Goal: Information Seeking & Learning: Check status

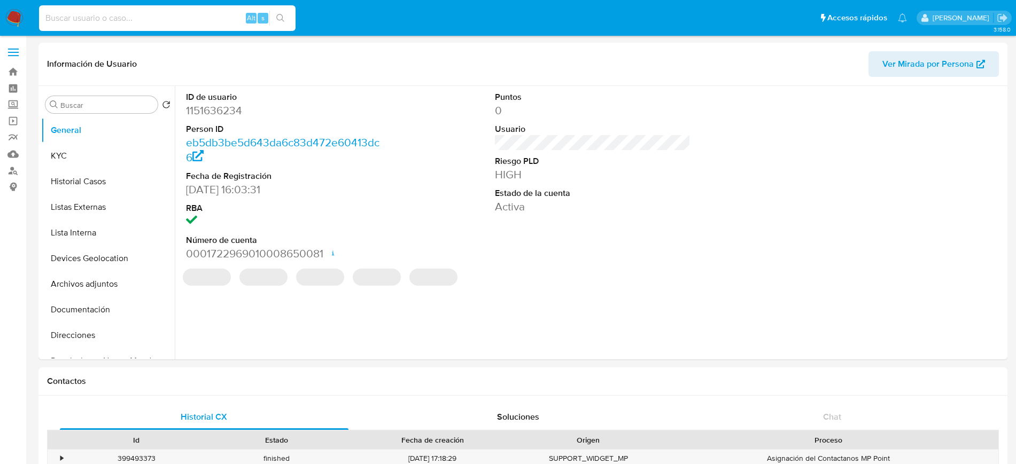
click at [180, 24] on input at bounding box center [167, 18] width 257 height 14
select select "10"
paste input "1056997518"
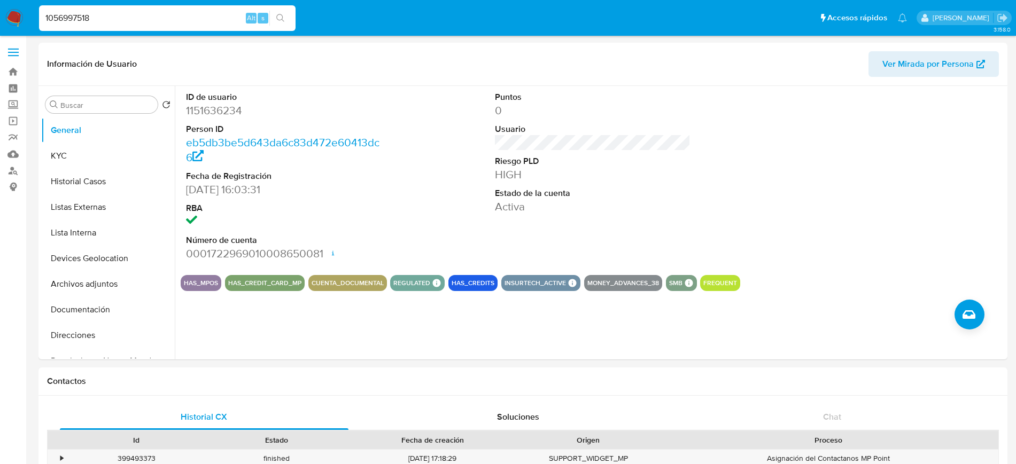
type input "1056997518"
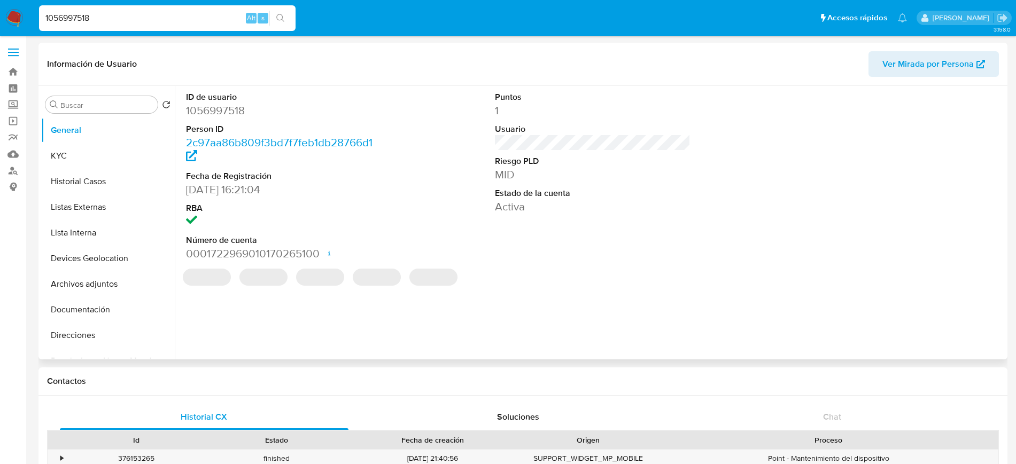
select select "10"
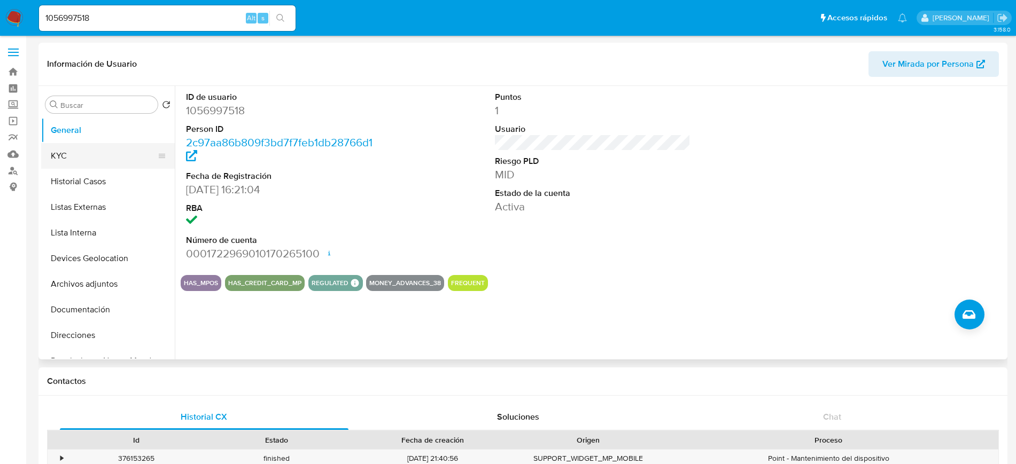
click at [99, 150] on button "KYC" at bounding box center [103, 156] width 125 height 26
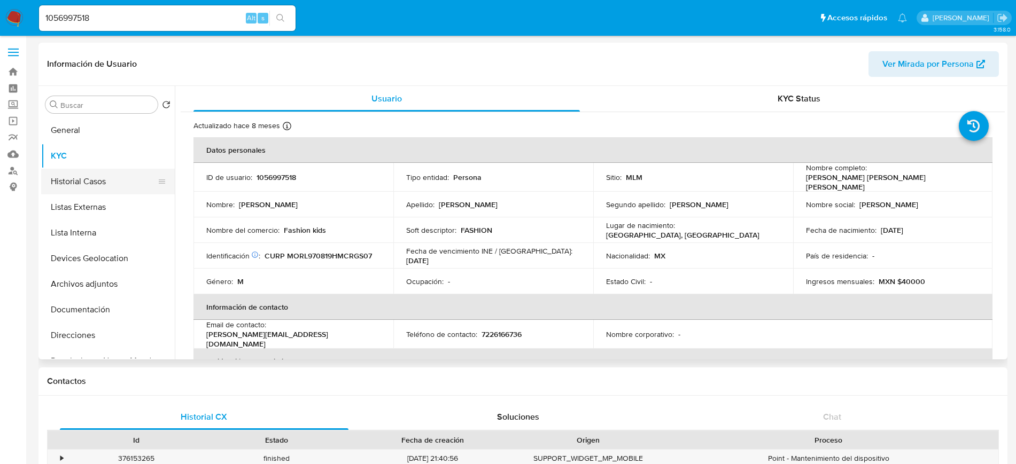
click at [96, 180] on button "Historial Casos" at bounding box center [103, 182] width 125 height 26
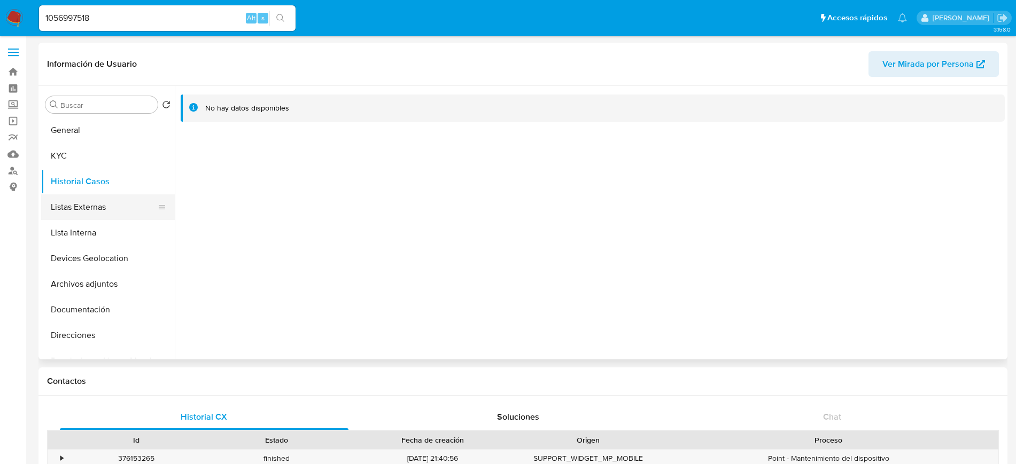
click at [99, 215] on button "Listas Externas" at bounding box center [103, 208] width 125 height 26
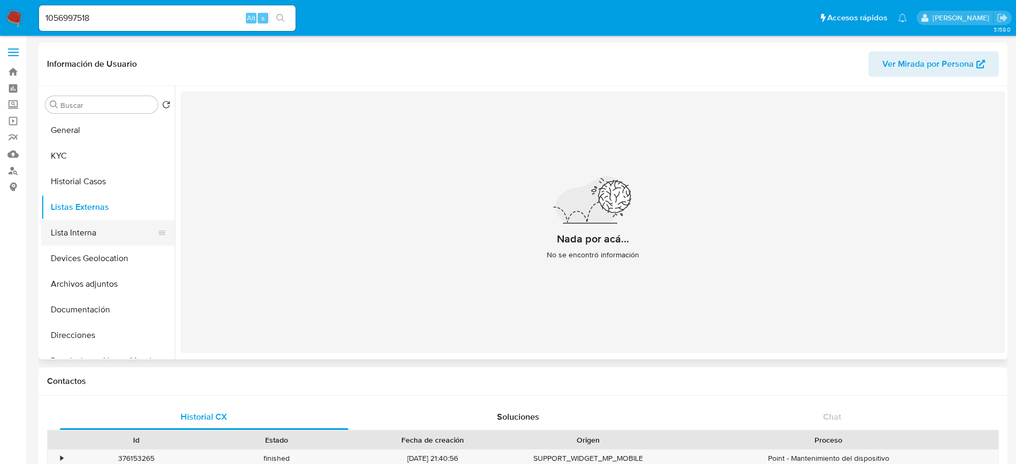
click at [89, 228] on button "Lista Interna" at bounding box center [103, 233] width 125 height 26
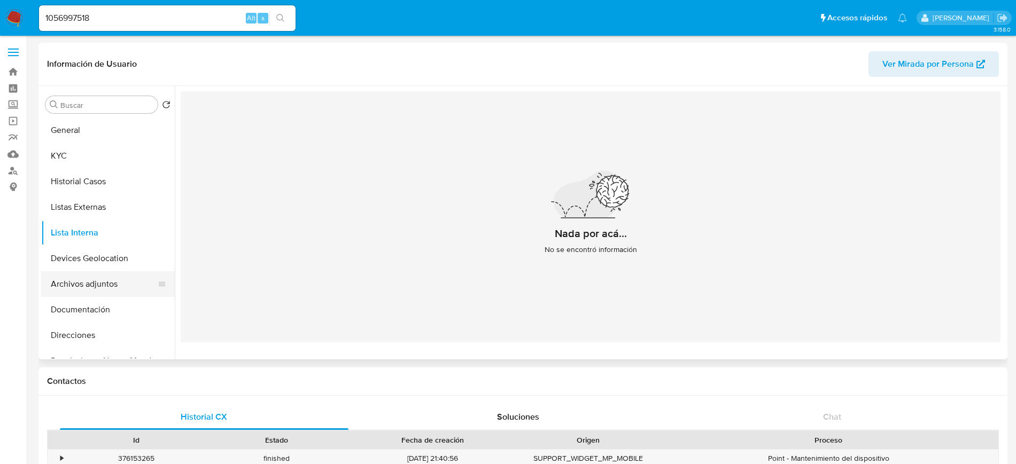
click at [79, 290] on button "Archivos adjuntos" at bounding box center [103, 284] width 125 height 26
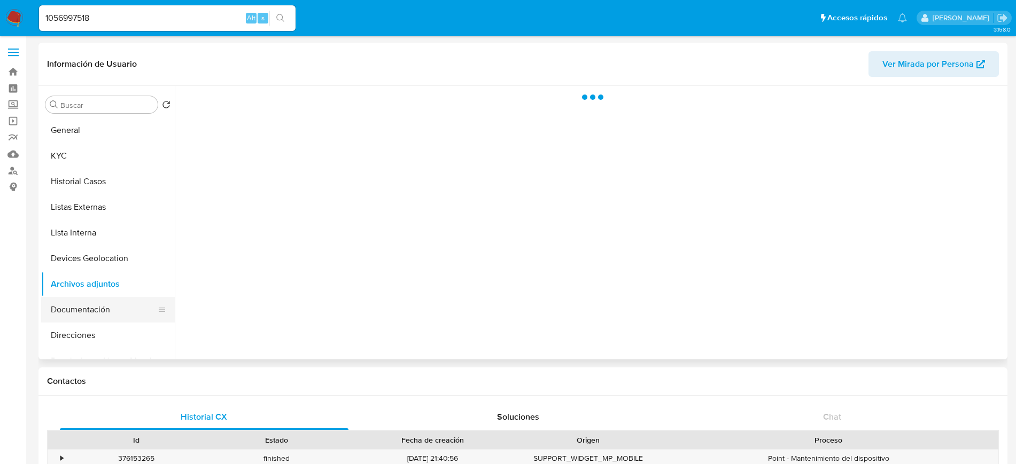
click at [83, 313] on button "Documentación" at bounding box center [103, 310] width 125 height 26
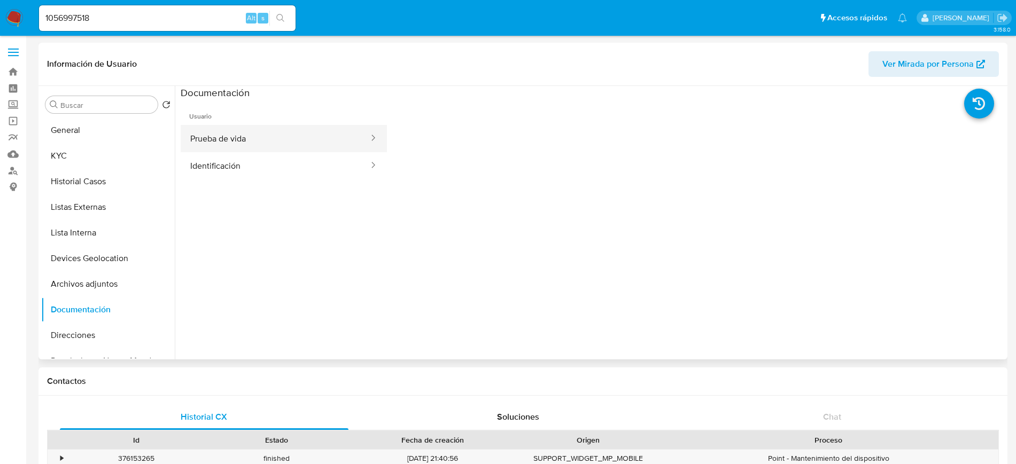
click at [273, 138] on button "Prueba de vida" at bounding box center [275, 138] width 189 height 27
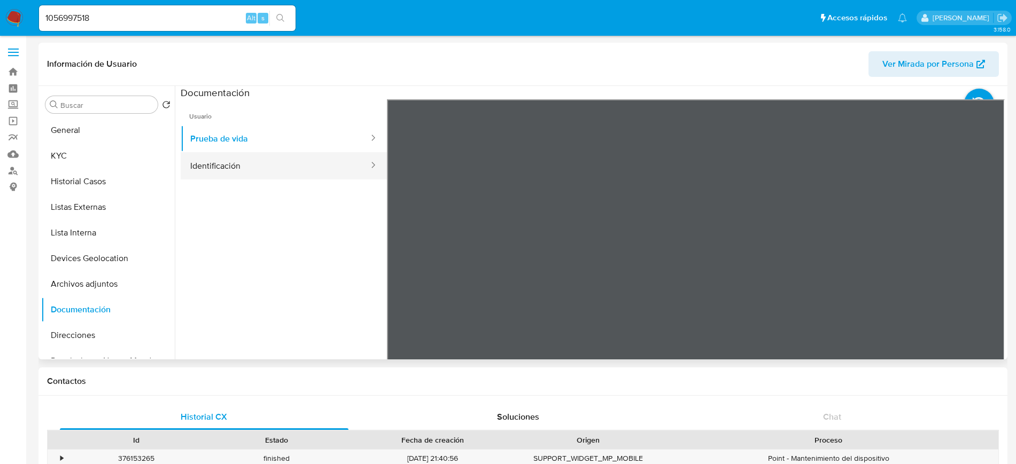
click at [317, 164] on button "Identificación" at bounding box center [275, 165] width 189 height 27
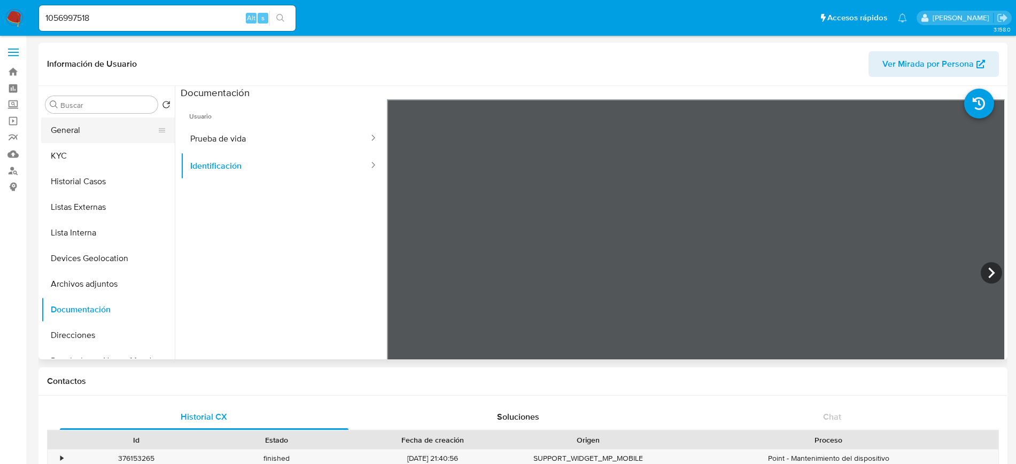
click at [86, 125] on button "General" at bounding box center [103, 131] width 125 height 26
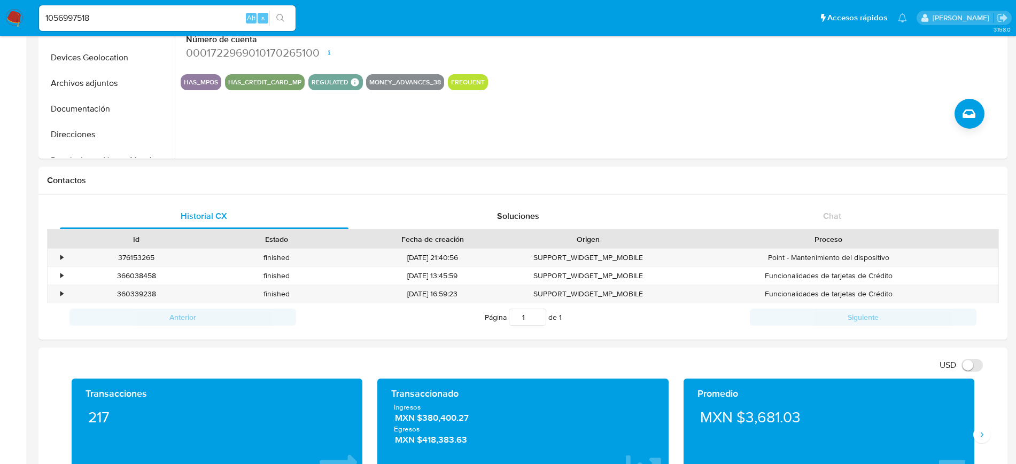
scroll to position [257, 0]
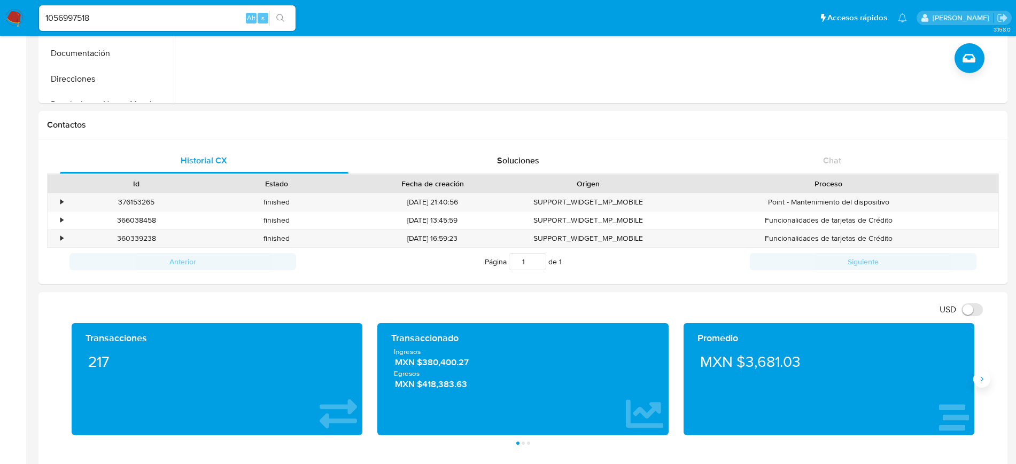
click at [988, 379] on button "Siguiente" at bounding box center [981, 379] width 17 height 17
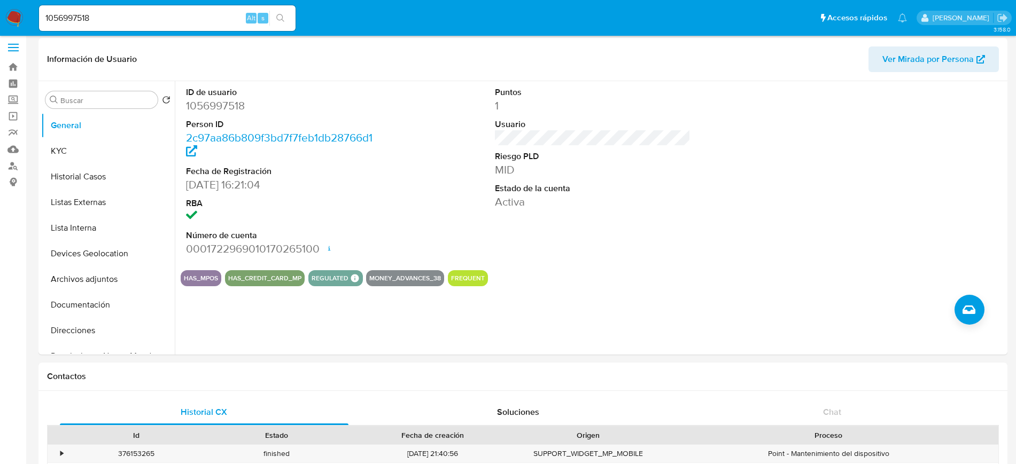
scroll to position [0, 0]
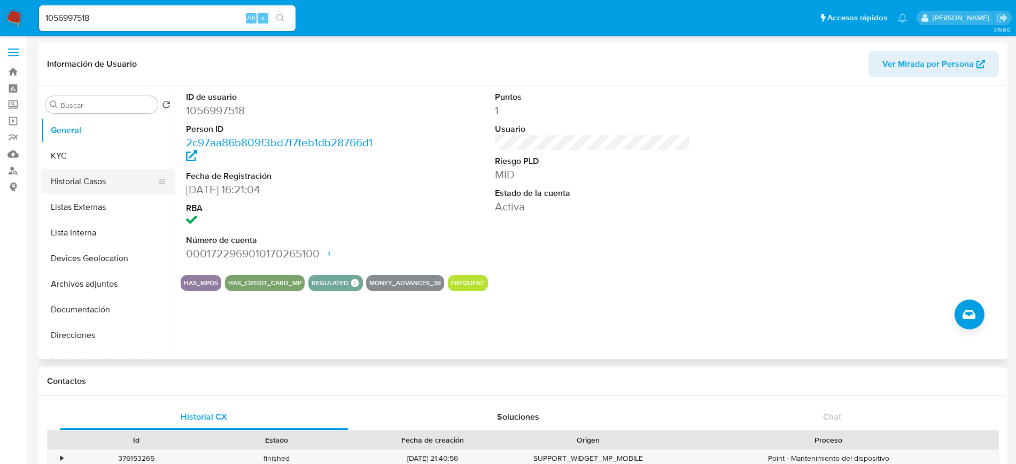
click at [101, 189] on button "Historial Casos" at bounding box center [103, 182] width 125 height 26
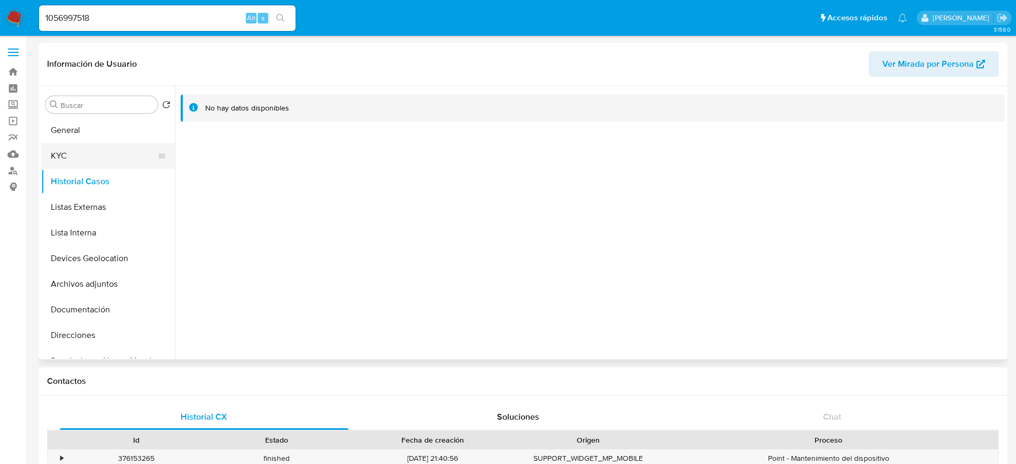
click at [77, 161] on button "KYC" at bounding box center [103, 156] width 125 height 26
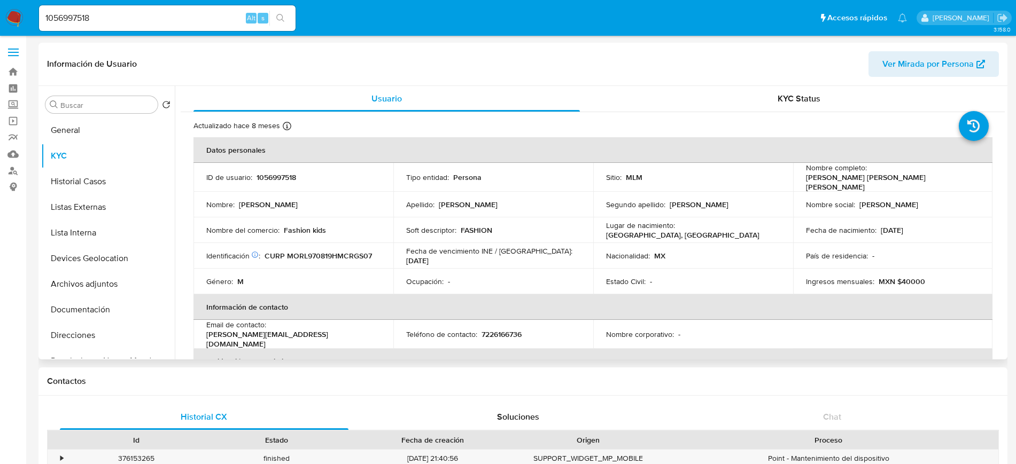
click at [1005, 143] on div "Buscar Volver al orden por defecto General KYC Historial Casos Listas Externas …" at bounding box center [522, 223] width 969 height 274
drag, startPoint x: 1005, startPoint y: 143, endPoint x: 999, endPoint y: 192, distance: 49.5
click at [999, 192] on div "Buscar Volver al orden por defecto General KYC Historial Casos Listas Externas …" at bounding box center [522, 223] width 969 height 274
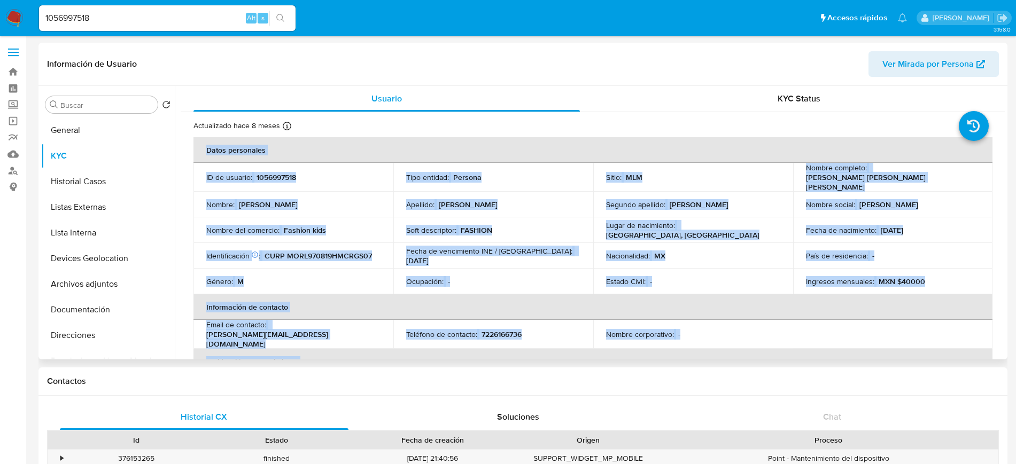
drag, startPoint x: 999, startPoint y: 192, endPoint x: 1002, endPoint y: 186, distance: 6.3
click at [1002, 186] on div "Usuario KYC Status Actualizado hace 8 meses Creado: 14/01/2022 14:23:11 Actuali…" at bounding box center [590, 223] width 830 height 274
click at [707, 244] on td "Nacionalidad : MX" at bounding box center [693, 256] width 200 height 26
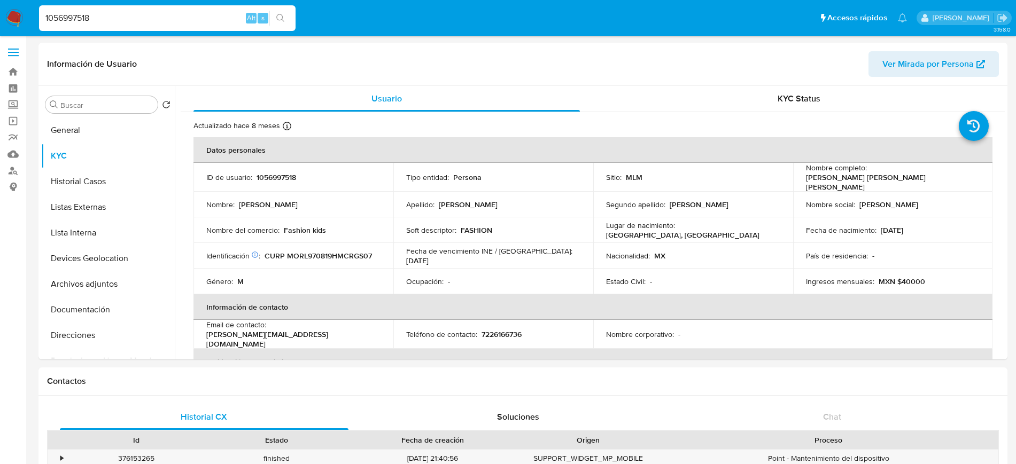
click at [181, 17] on input "1056997518" at bounding box center [167, 18] width 257 height 14
paste input "973361816"
type input "1973361816"
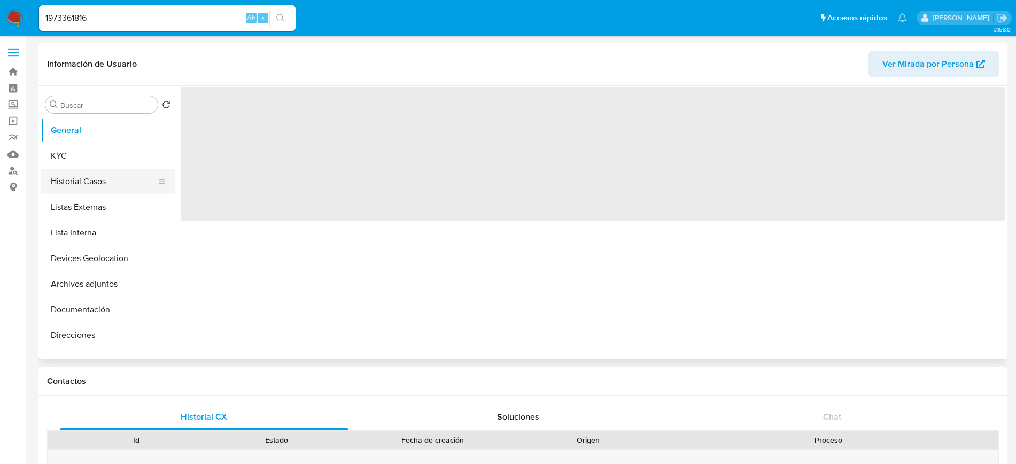
click at [83, 187] on button "Historial Casos" at bounding box center [103, 182] width 125 height 26
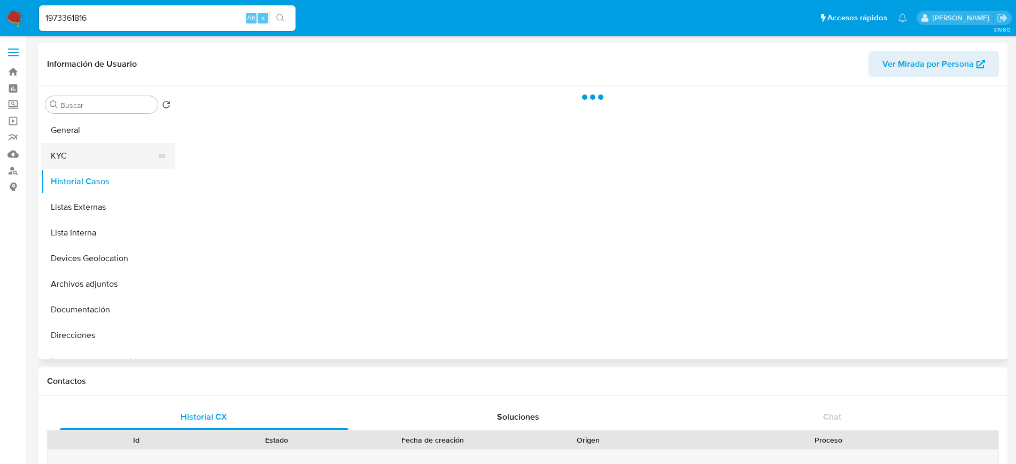
select select "10"
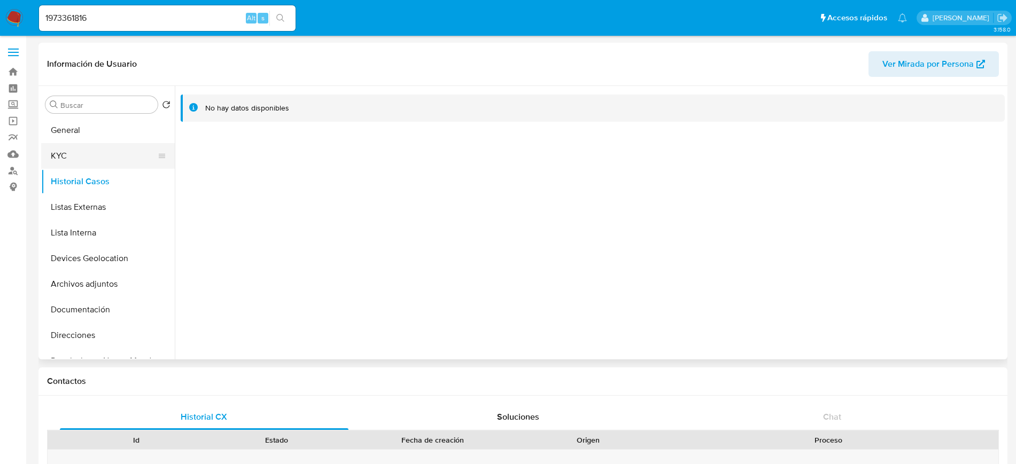
click at [84, 146] on button "KYC" at bounding box center [103, 156] width 125 height 26
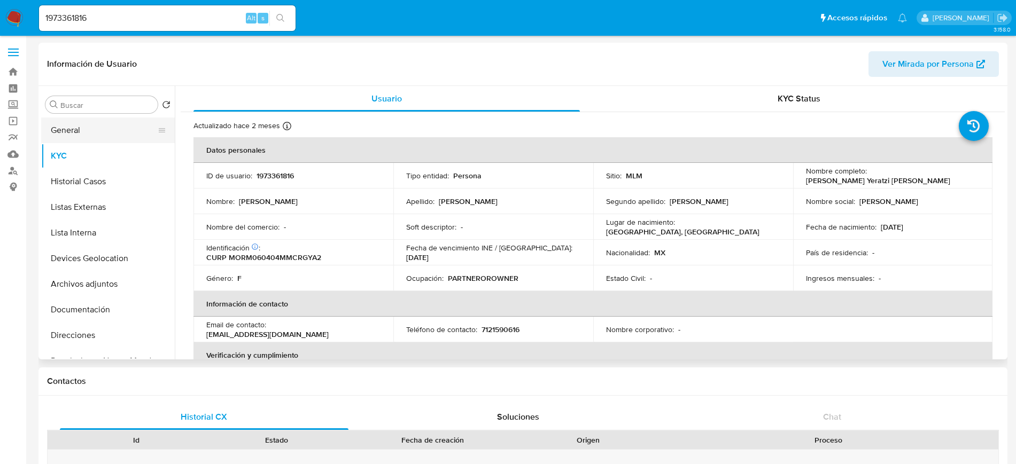
click at [83, 139] on button "General" at bounding box center [103, 131] width 125 height 26
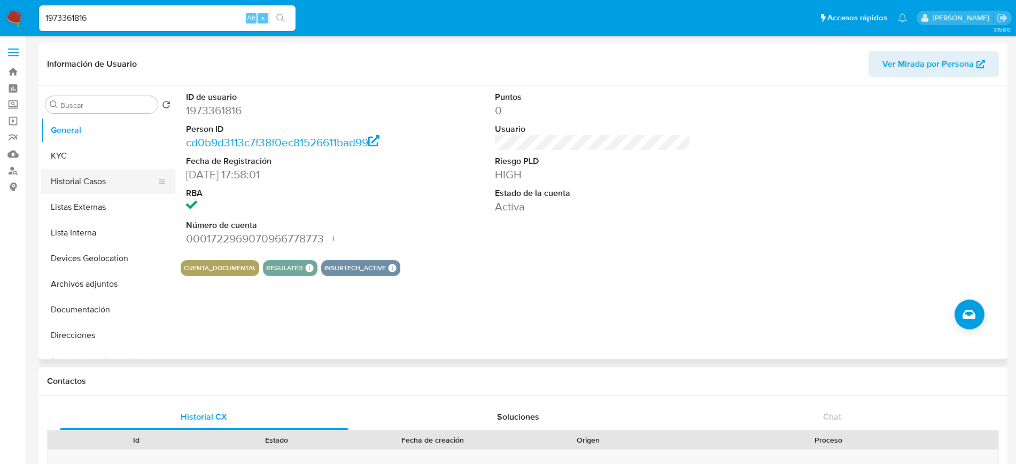
click at [74, 169] on button "Historial Casos" at bounding box center [103, 182] width 125 height 26
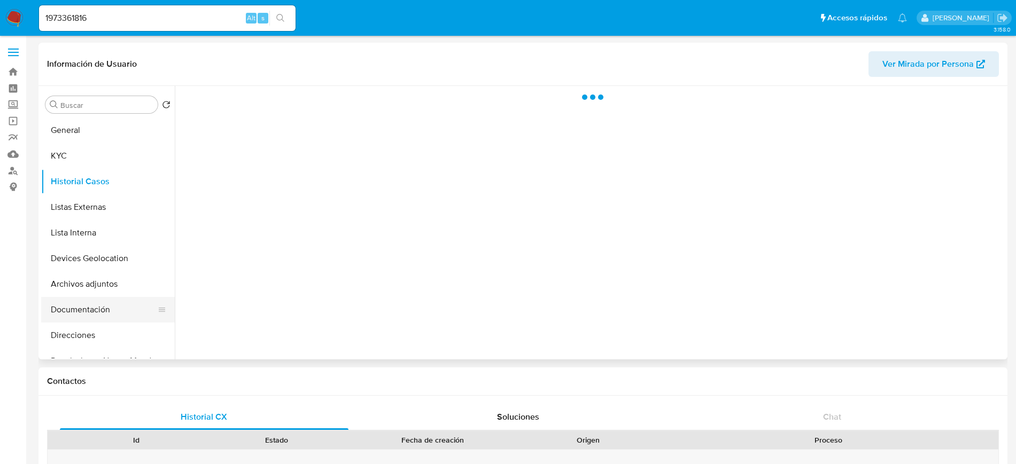
click at [88, 304] on button "Documentación" at bounding box center [103, 310] width 125 height 26
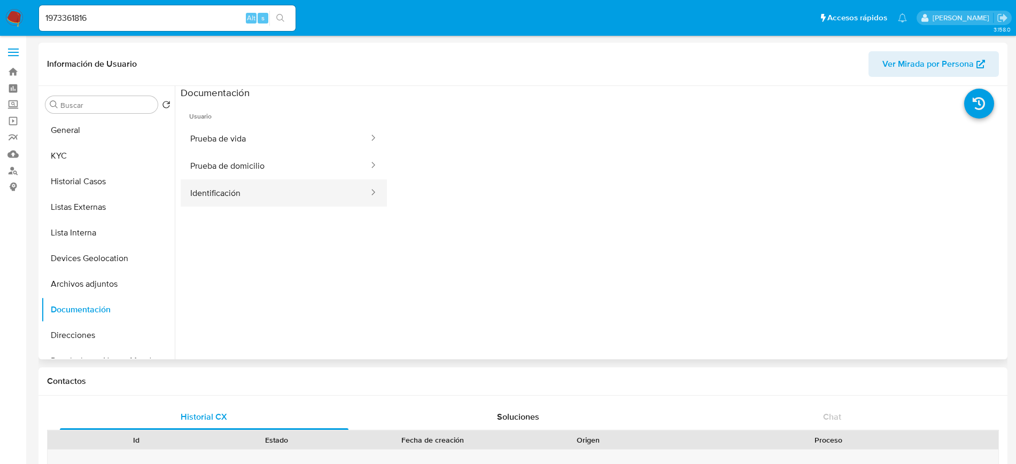
click at [229, 190] on button "Identificación" at bounding box center [275, 193] width 189 height 27
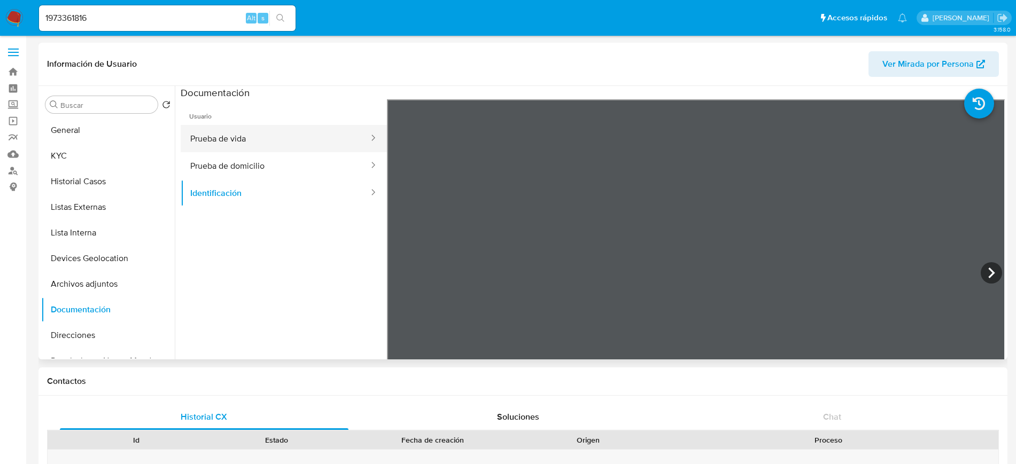
click at [247, 142] on button "Prueba de vida" at bounding box center [275, 138] width 189 height 27
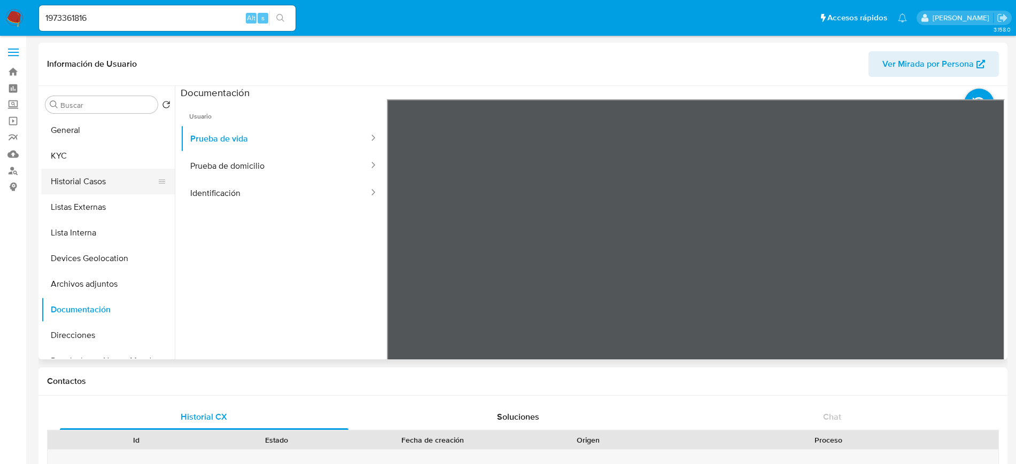
click at [96, 184] on button "Historial Casos" at bounding box center [103, 182] width 125 height 26
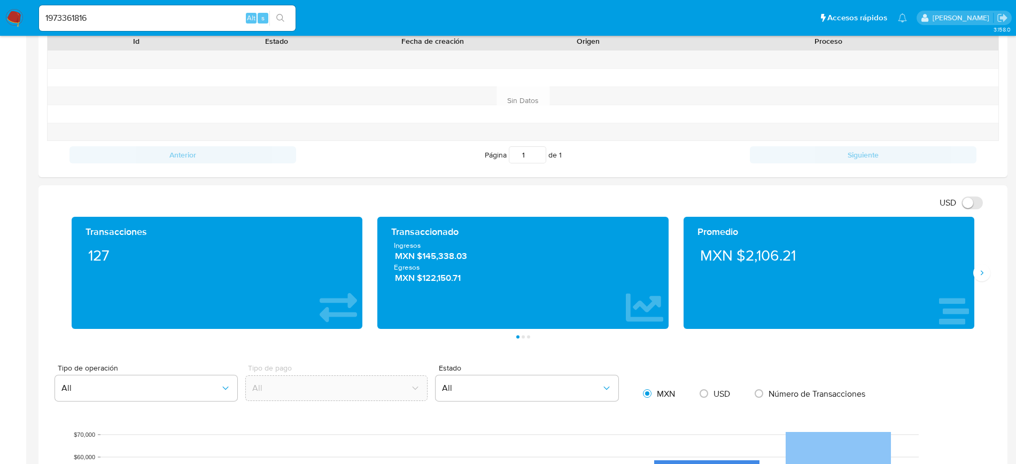
scroll to position [544, 0]
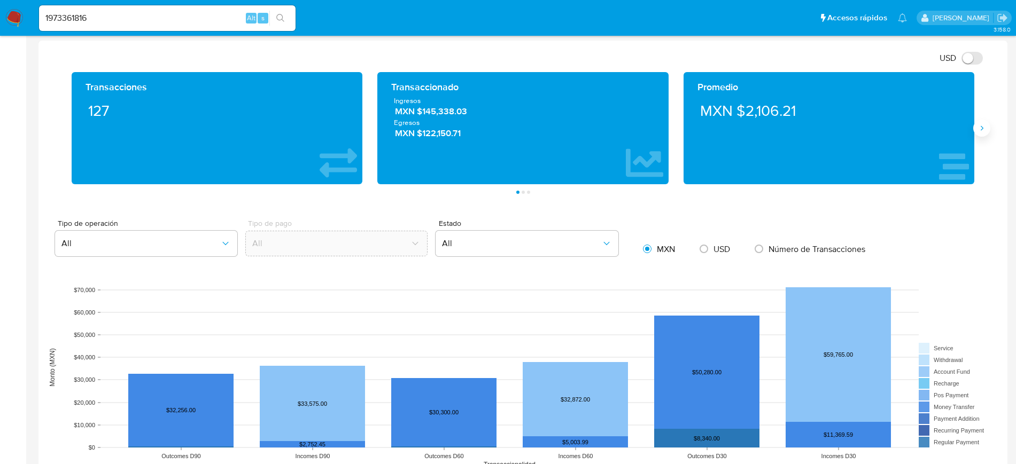
click at [981, 126] on icon "Siguiente" at bounding box center [981, 128] width 9 height 9
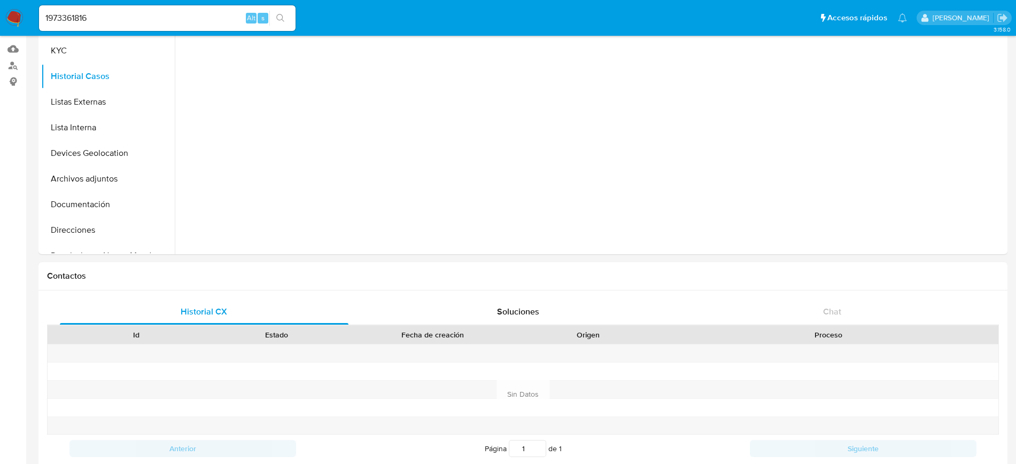
scroll to position [0, 0]
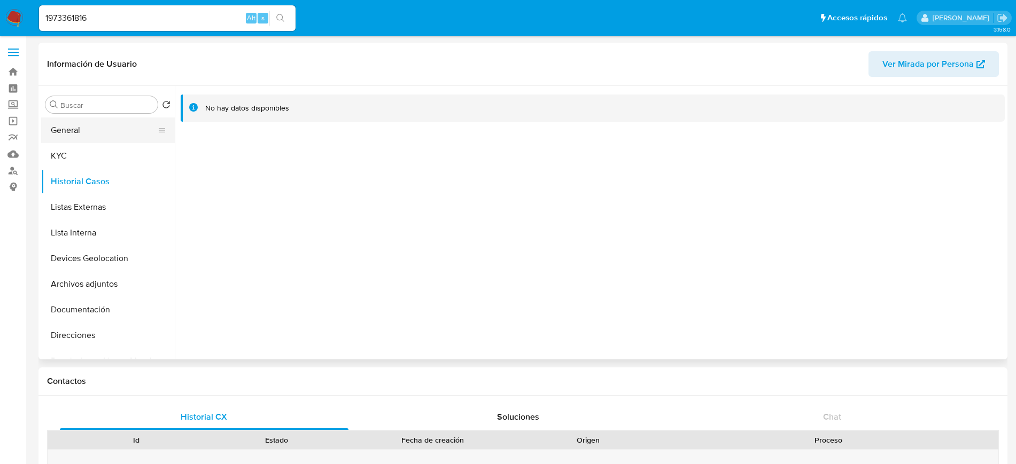
click at [59, 127] on button "General" at bounding box center [103, 131] width 125 height 26
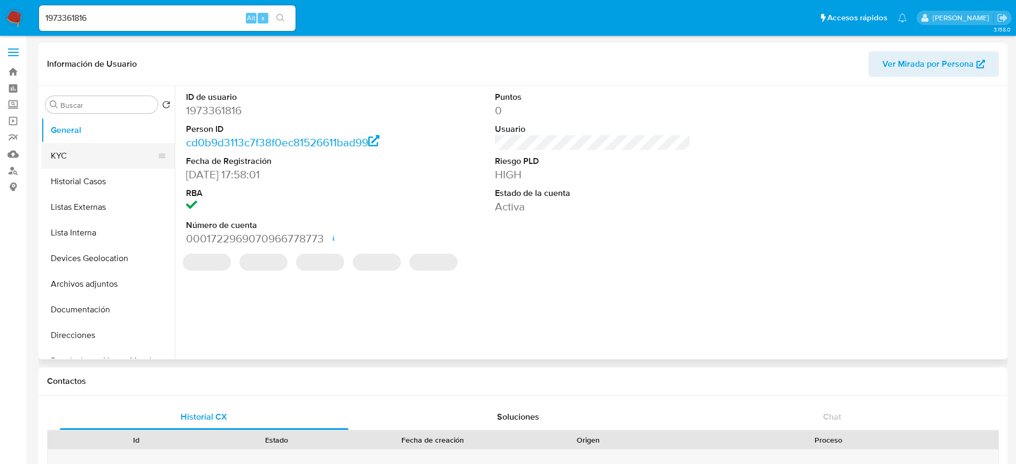
click at [59, 157] on button "KYC" at bounding box center [103, 156] width 125 height 26
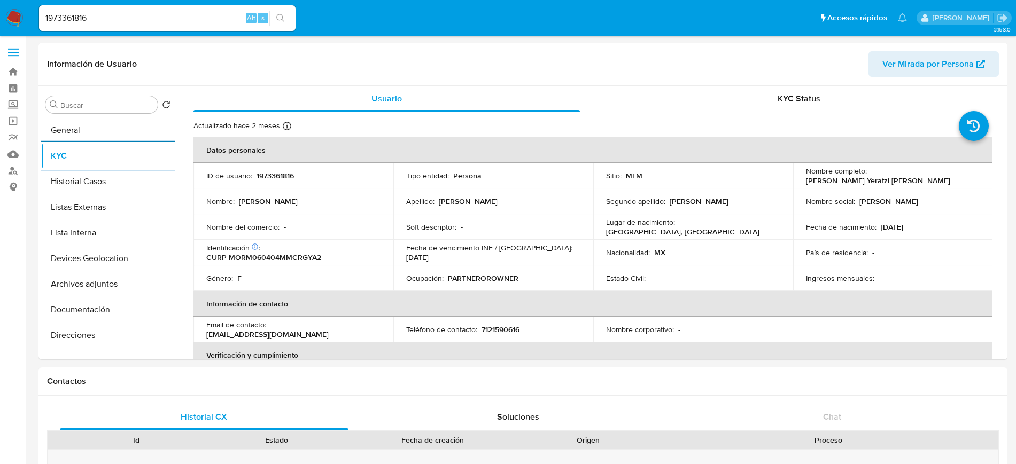
click at [208, 27] on div "1973361816 Alt s" at bounding box center [167, 18] width 257 height 26
click at [201, 21] on input "1973361816" at bounding box center [167, 18] width 257 height 14
paste input "413160930"
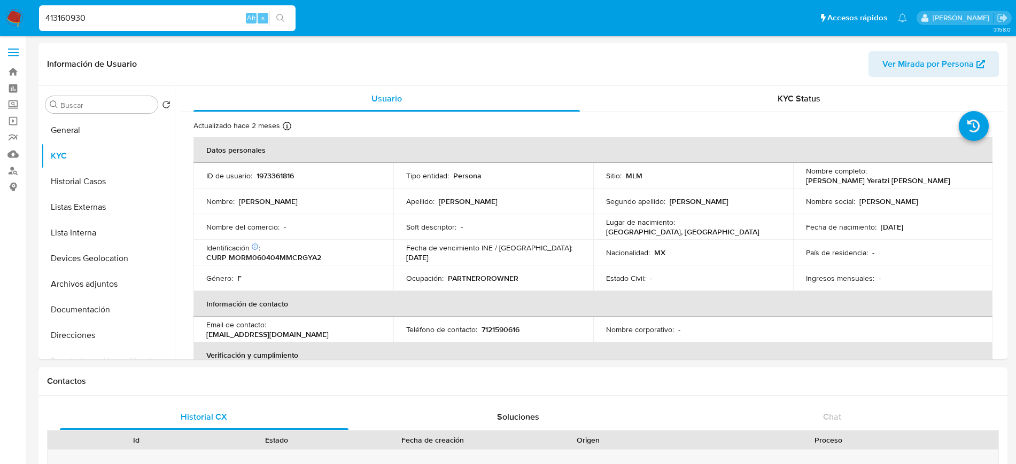
type input "413160930"
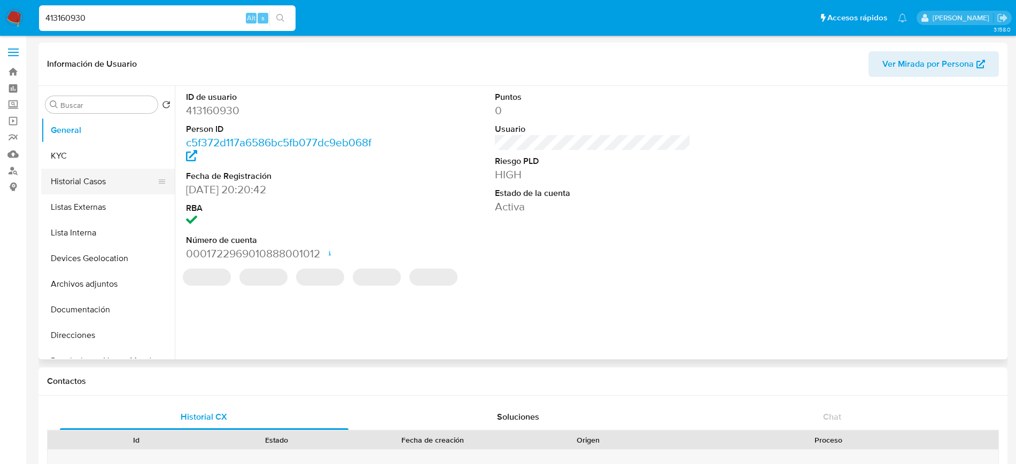
click at [87, 185] on button "Historial Casos" at bounding box center [103, 182] width 125 height 26
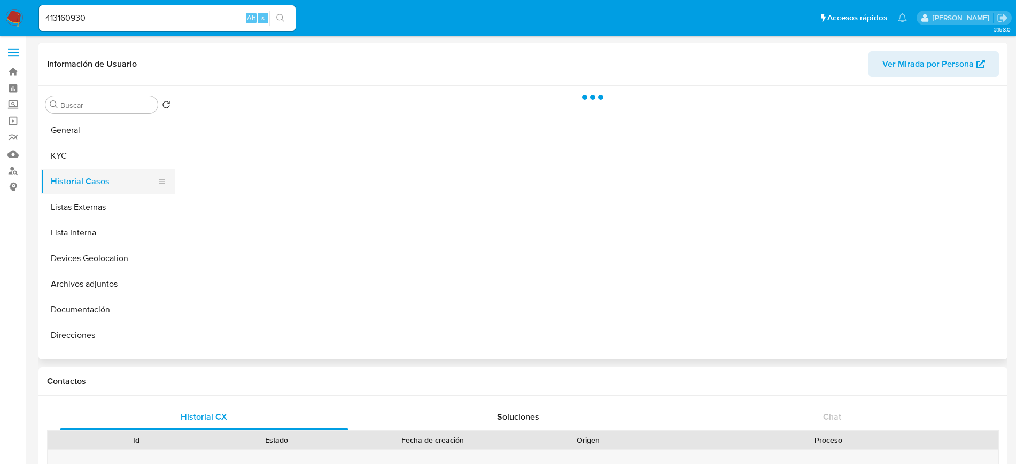
select select "10"
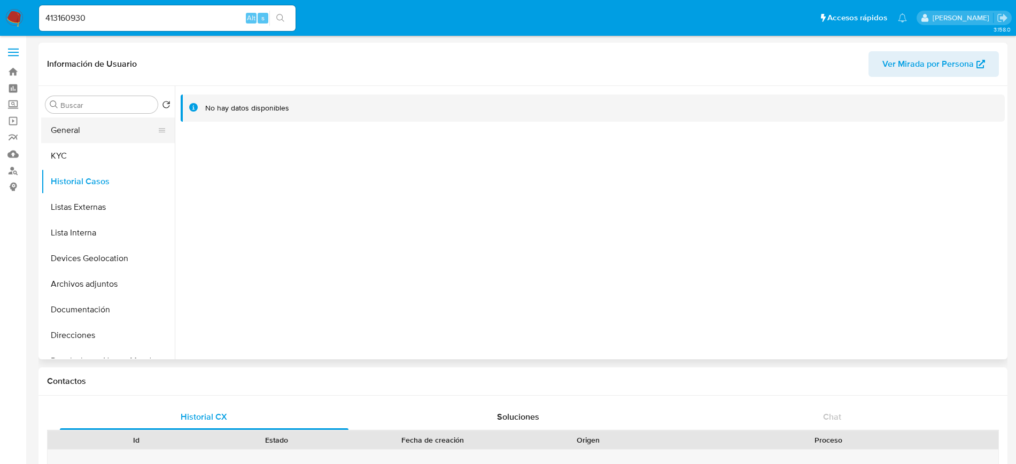
click at [75, 132] on button "General" at bounding box center [103, 131] width 125 height 26
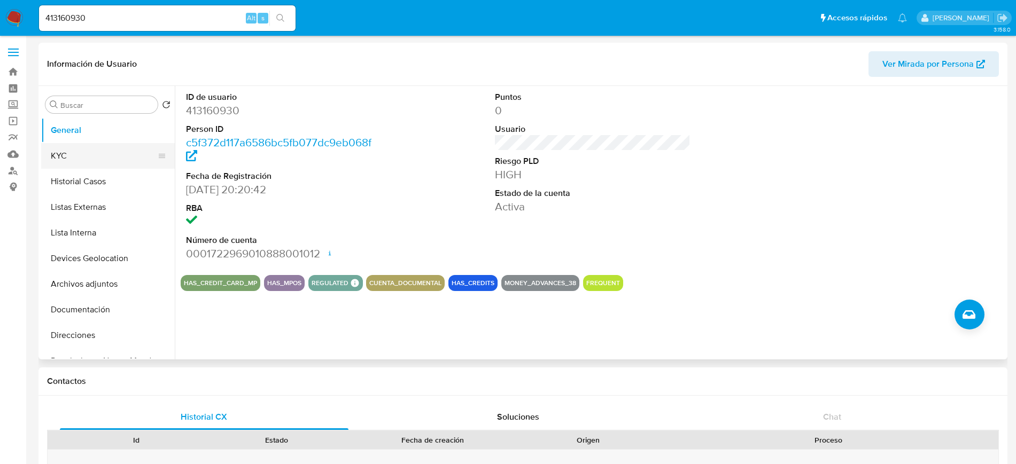
click at [73, 157] on button "KYC" at bounding box center [103, 156] width 125 height 26
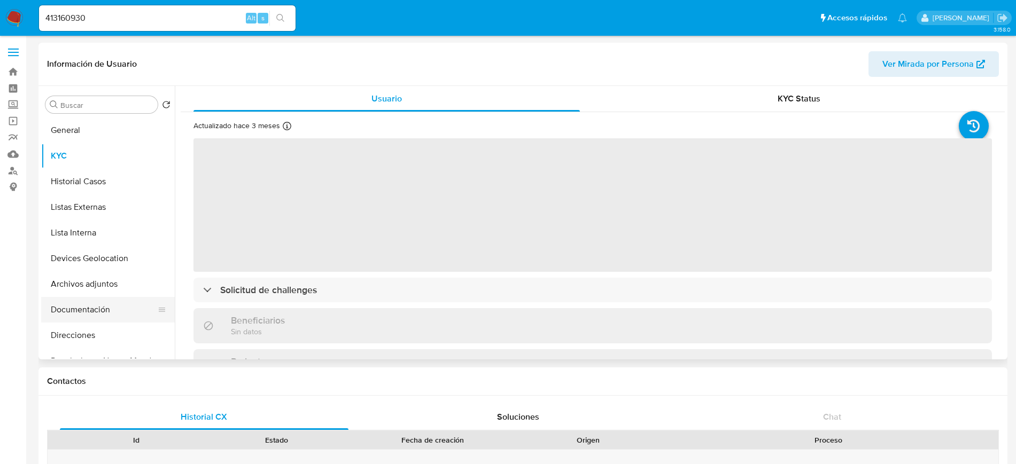
click at [68, 314] on button "Documentación" at bounding box center [103, 310] width 125 height 26
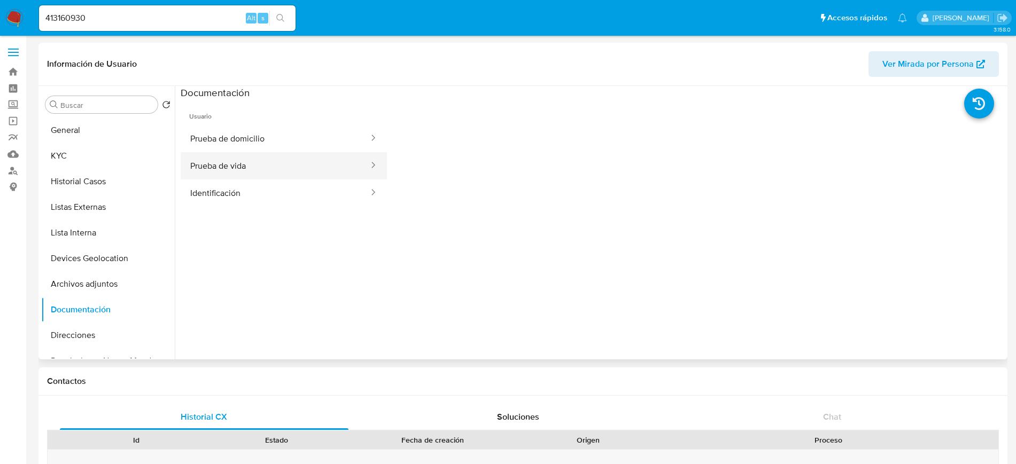
click at [209, 167] on button "Prueba de vida" at bounding box center [275, 165] width 189 height 27
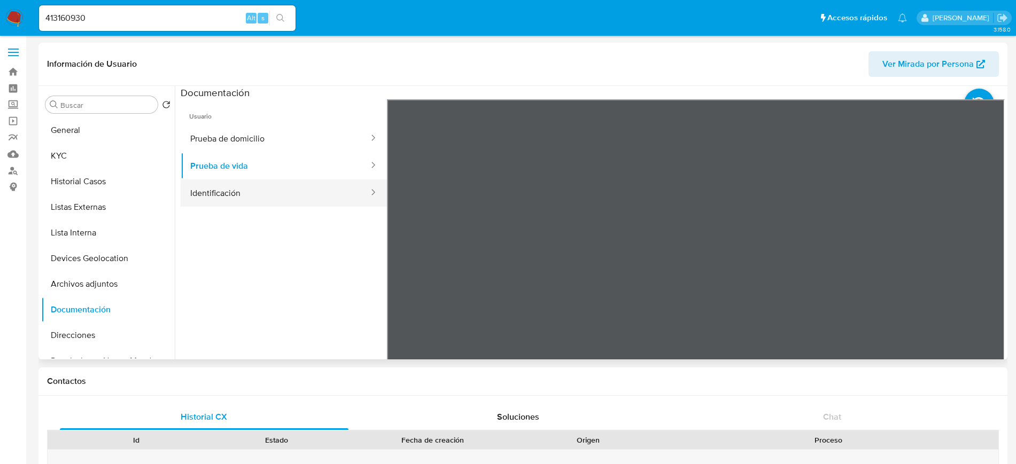
click at [229, 191] on button "Identificación" at bounding box center [275, 193] width 189 height 27
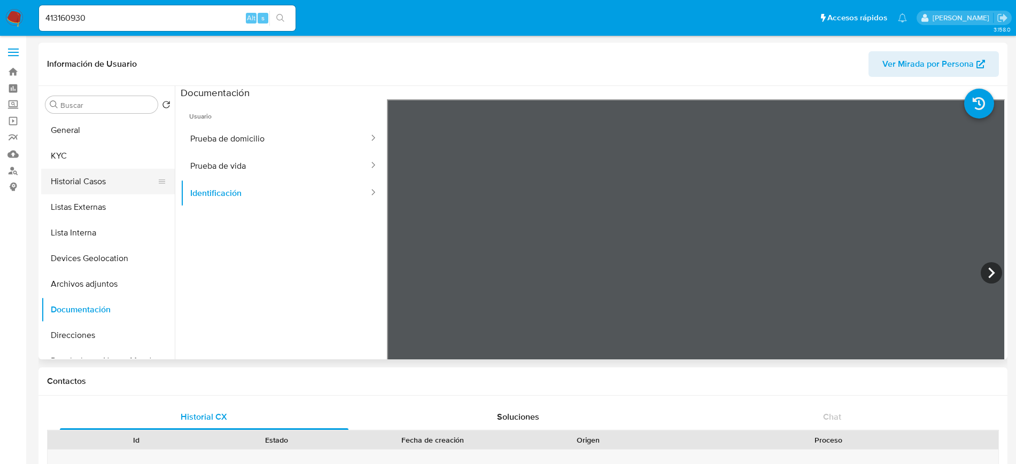
click at [73, 182] on button "Historial Casos" at bounding box center [103, 182] width 125 height 26
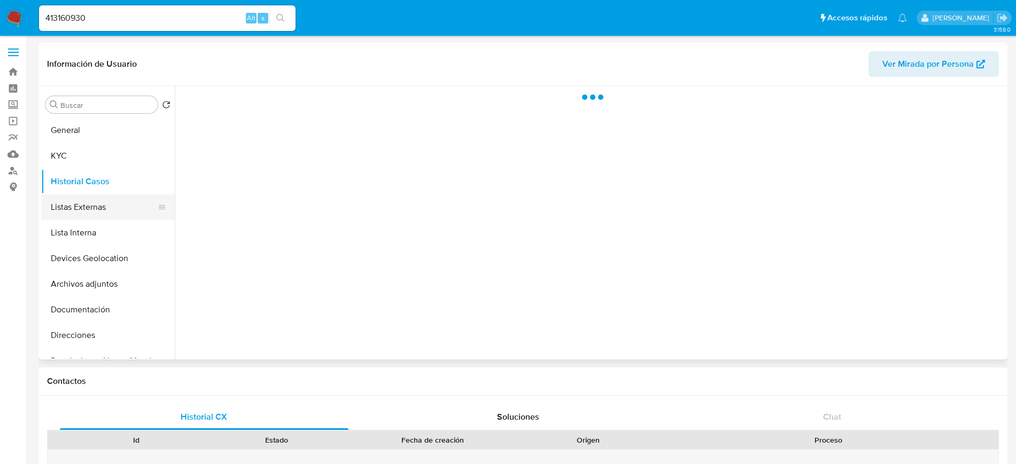
click at [76, 203] on button "Listas Externas" at bounding box center [103, 208] width 125 height 26
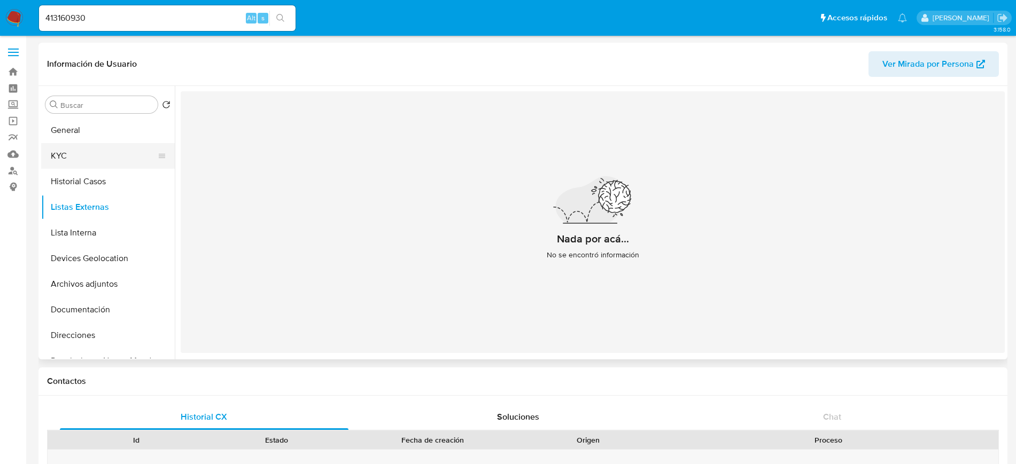
click at [105, 158] on button "KYC" at bounding box center [103, 156] width 125 height 26
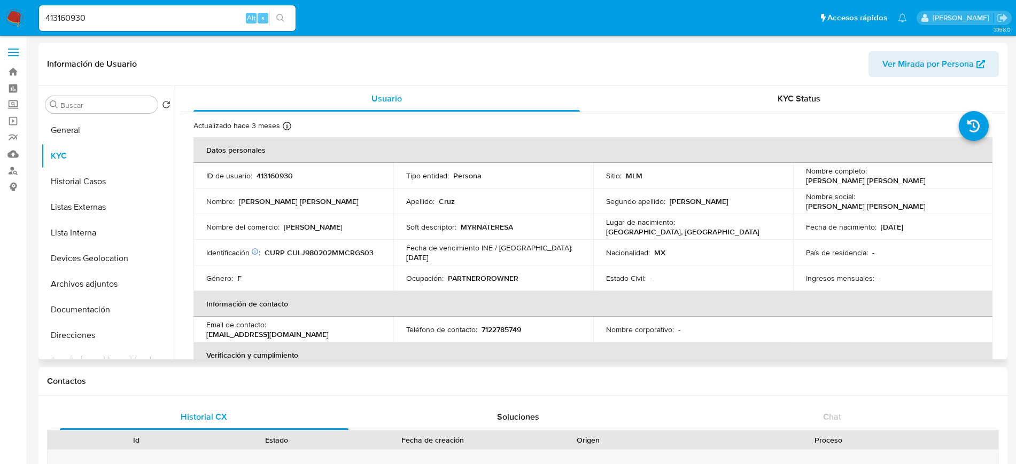
click at [1006, 121] on div "Buscar Volver al orden por defecto General KYC Historial Casos Listas Externas …" at bounding box center [522, 223] width 969 height 274
click at [1005, 121] on div "Buscar Volver al orden por defecto General KYC Historial Casos Listas Externas …" at bounding box center [522, 223] width 969 height 274
drag, startPoint x: 1005, startPoint y: 121, endPoint x: 1007, endPoint y: 150, distance: 28.4
click at [1007, 150] on div "Buscar Volver al orden por defecto General KYC Historial Casos Listas Externas …" at bounding box center [522, 223] width 969 height 274
click at [1006, 150] on div "Buscar Volver al orden por defecto General KYC Historial Casos Listas Externas …" at bounding box center [522, 223] width 969 height 274
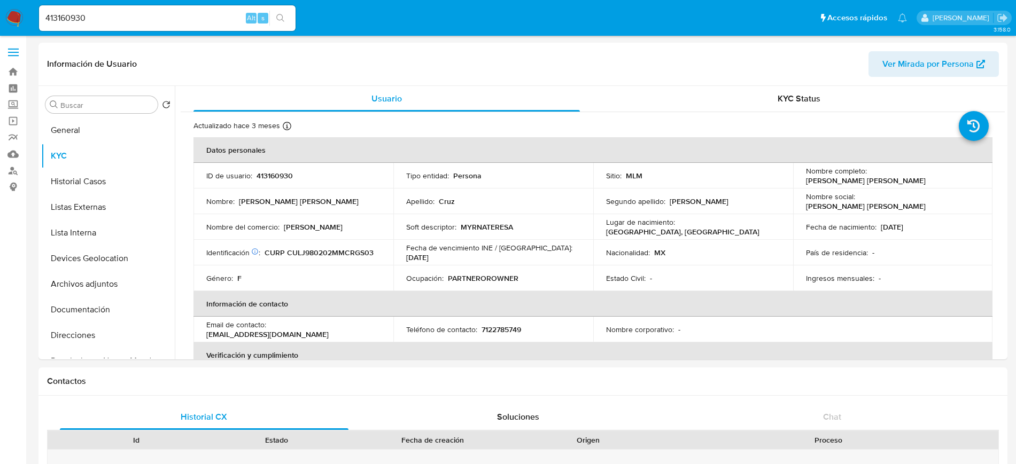
click at [981, 190] on td "Nombre social : Jessica Andrea" at bounding box center [893, 202] width 200 height 26
drag, startPoint x: 1005, startPoint y: 156, endPoint x: 1005, endPoint y: 176, distance: 20.8
click at [1005, 176] on div "Buscar Volver al orden por defecto General KYC Historial Casos Listas Externas …" at bounding box center [522, 223] width 969 height 274
drag, startPoint x: 1005, startPoint y: 176, endPoint x: 1009, endPoint y: 216, distance: 40.3
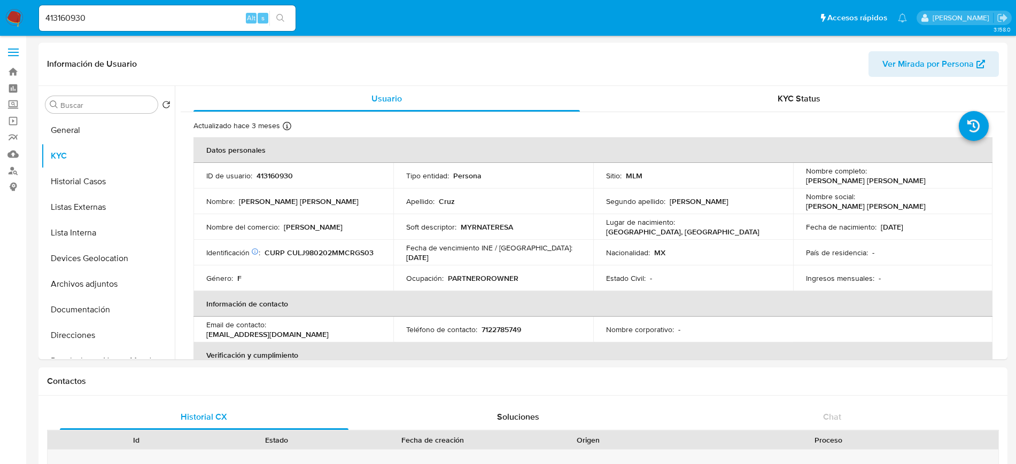
click at [13, 106] on label "Screening" at bounding box center [63, 105] width 127 height 17
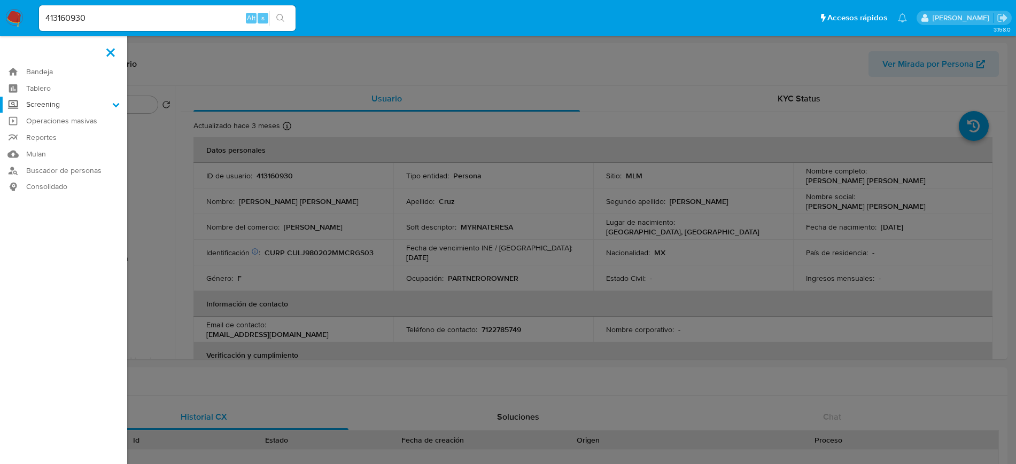
click at [0, 0] on input "Screening" at bounding box center [0, 0] width 0 height 0
click at [51, 141] on link "Herramientas" at bounding box center [63, 146] width 127 height 13
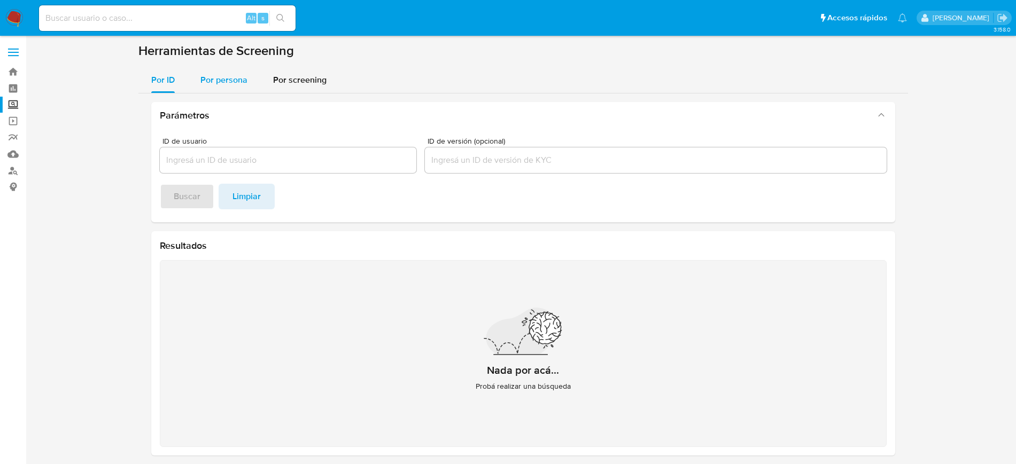
click at [218, 85] on span "Por persona" at bounding box center [223, 80] width 47 height 12
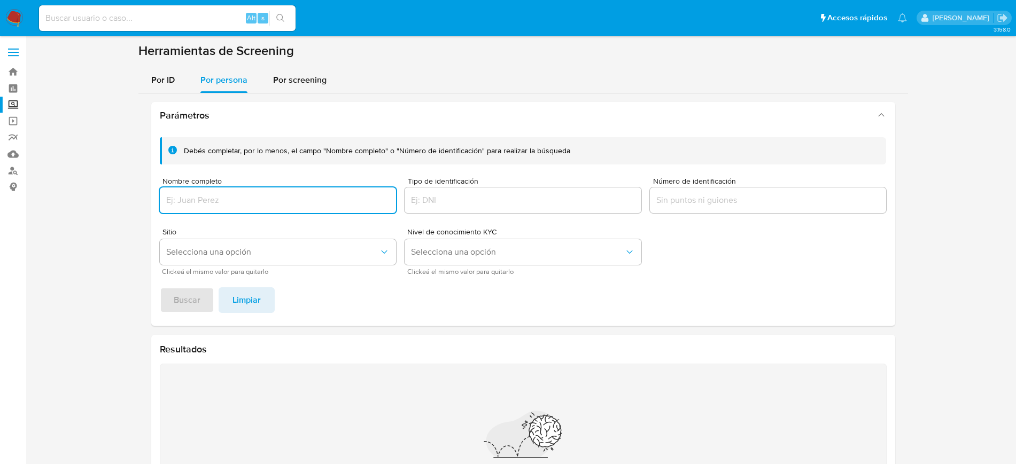
click at [214, 200] on input "Nombre completo" at bounding box center [278, 200] width 237 height 14
click at [183, 299] on span "Buscar" at bounding box center [187, 301] width 27 height 24
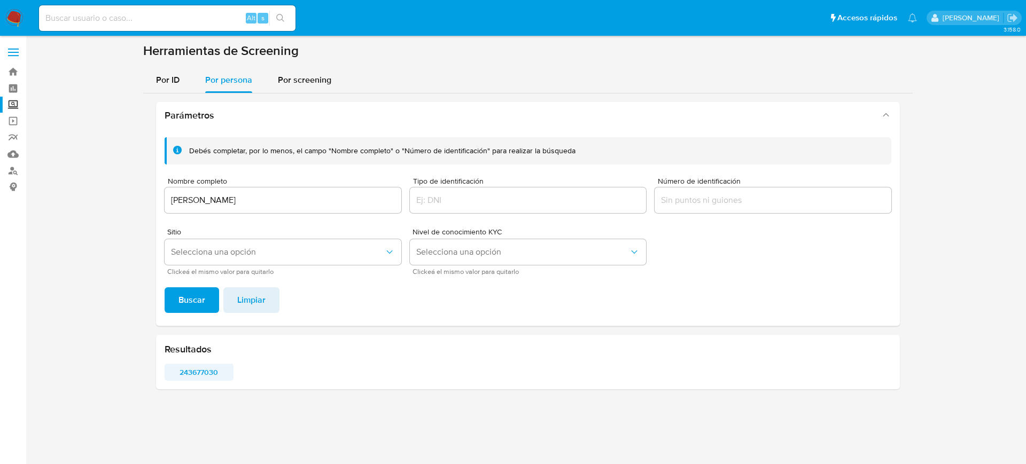
click at [203, 379] on span "243677030" at bounding box center [199, 372] width 54 height 15
click at [268, 204] on input "ANDREA IBARRA FUENTES" at bounding box center [283, 200] width 237 height 14
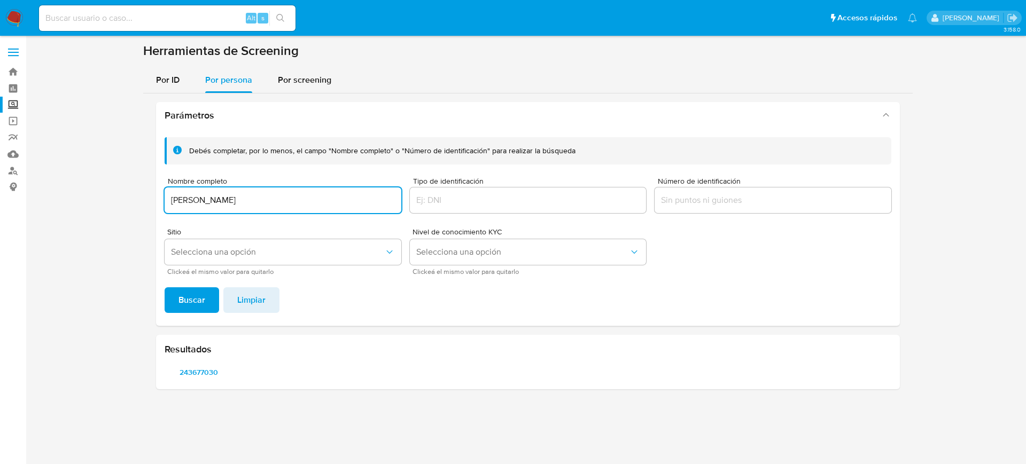
click at [268, 204] on input "ANDREA IBARRA FUENTES" at bounding box center [283, 200] width 237 height 14
type input "JOSE ENRIQUE VAZQUEZ MARTINEZ"
click at [183, 295] on span "Buscar" at bounding box center [191, 301] width 27 height 24
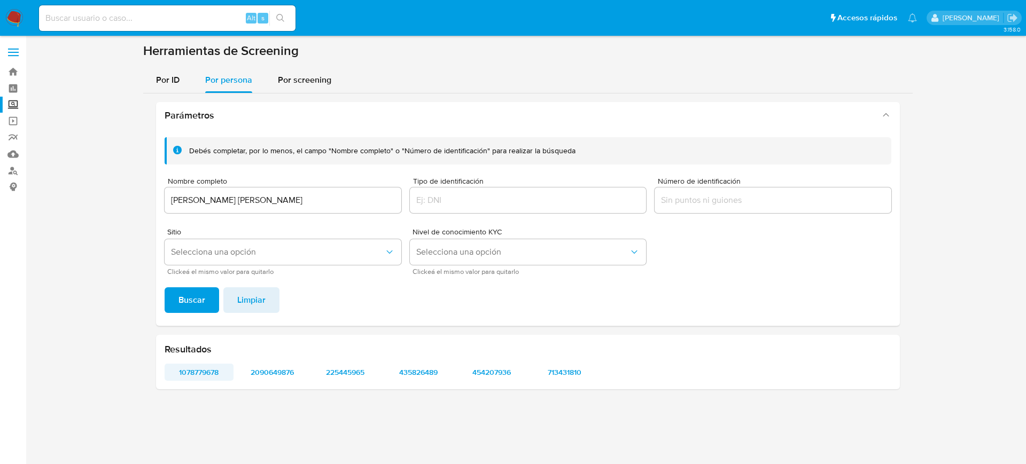
click at [207, 375] on span "1078779678" at bounding box center [199, 372] width 54 height 15
click at [270, 371] on span "2090649876" at bounding box center [272, 372] width 54 height 15
click at [335, 371] on span "225445965" at bounding box center [346, 372] width 54 height 15
click at [417, 376] on span "435826489" at bounding box center [418, 372] width 54 height 15
click at [486, 376] on span "454207936" at bounding box center [491, 372] width 54 height 15
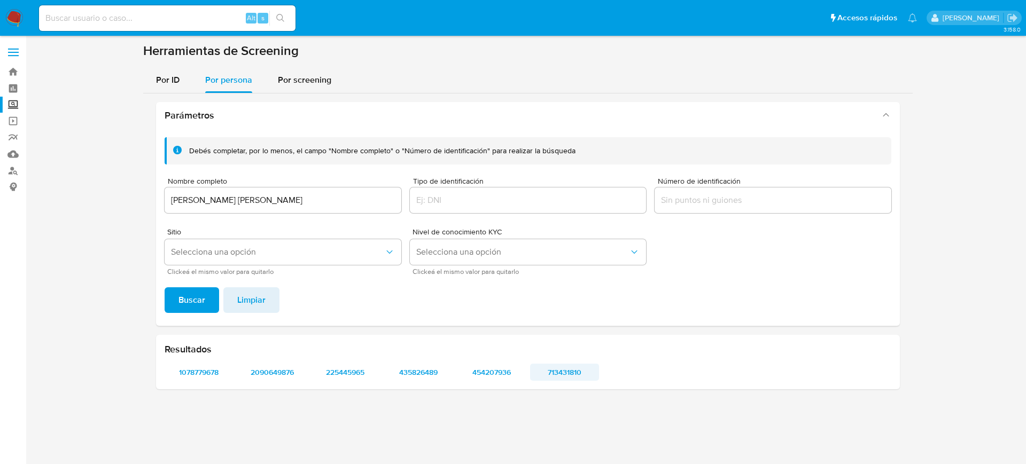
click at [572, 377] on span "713431810" at bounding box center [565, 372] width 54 height 15
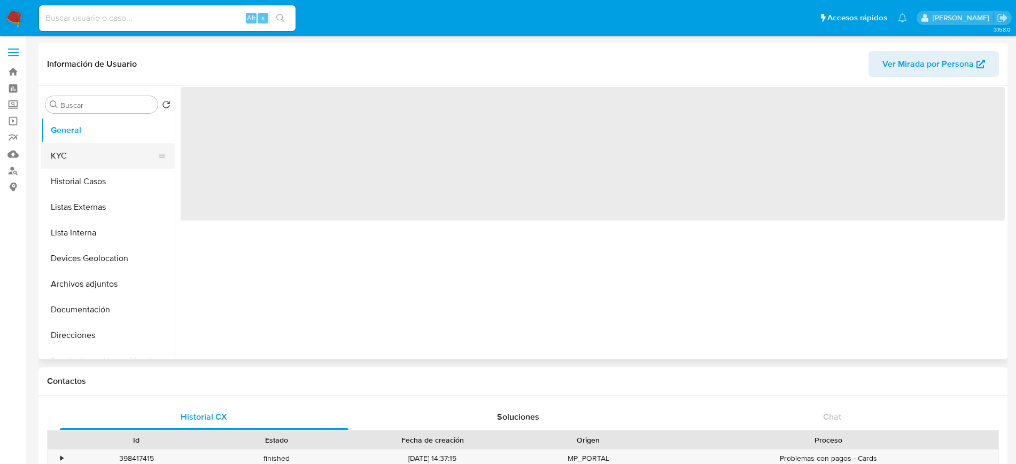
click at [87, 159] on button "KYC" at bounding box center [103, 156] width 125 height 26
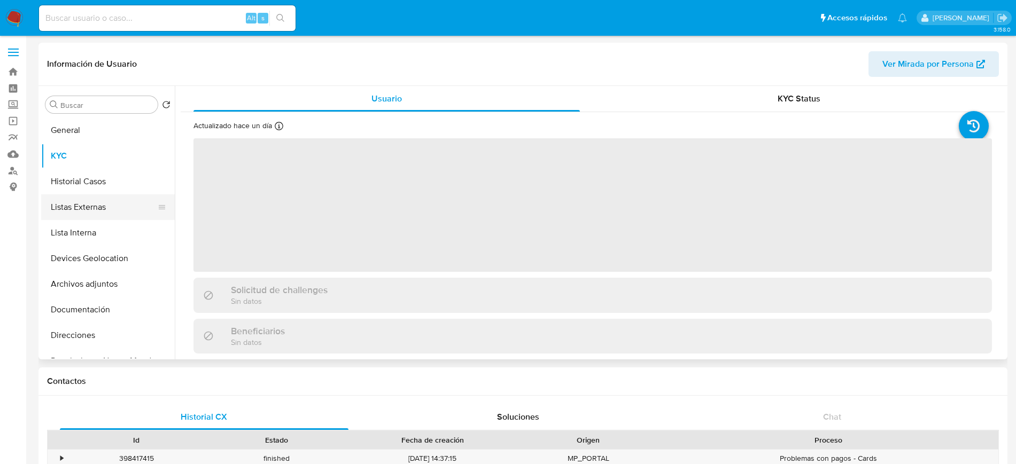
select select "10"
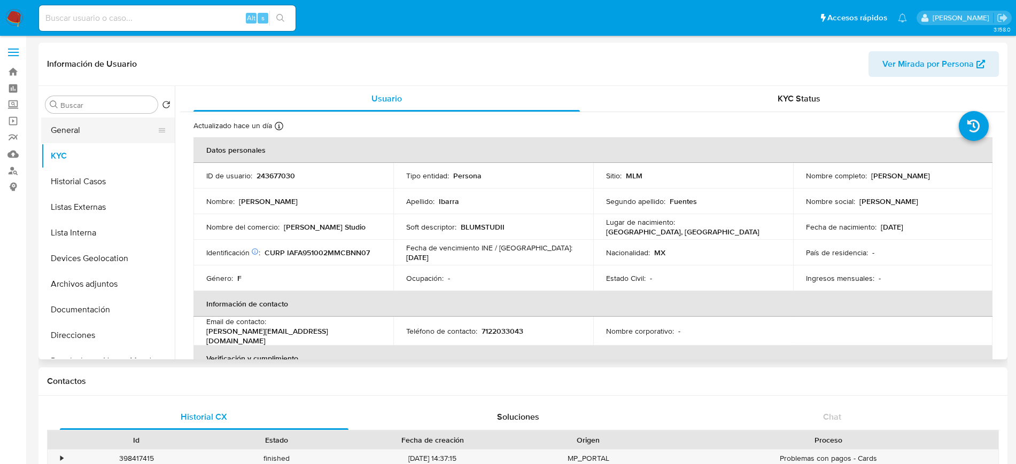
click at [102, 134] on button "General" at bounding box center [103, 131] width 125 height 26
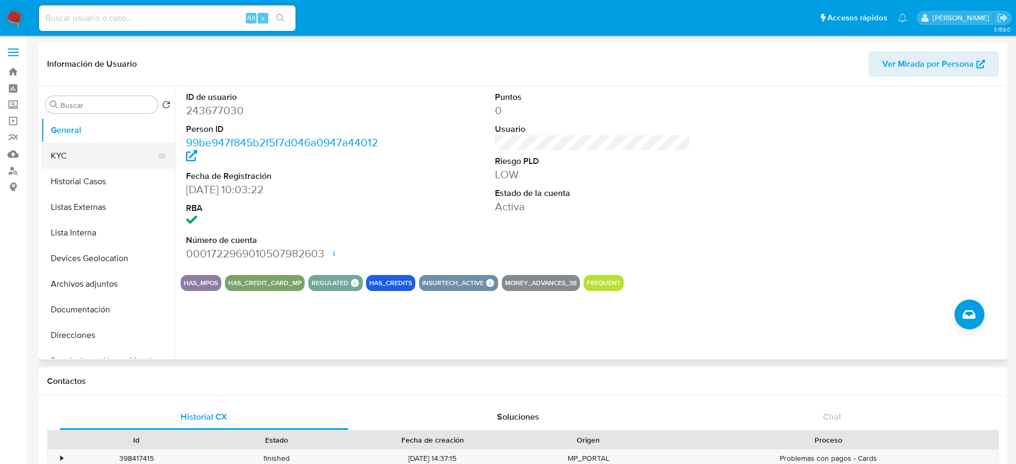
click at [98, 160] on button "KYC" at bounding box center [103, 156] width 125 height 26
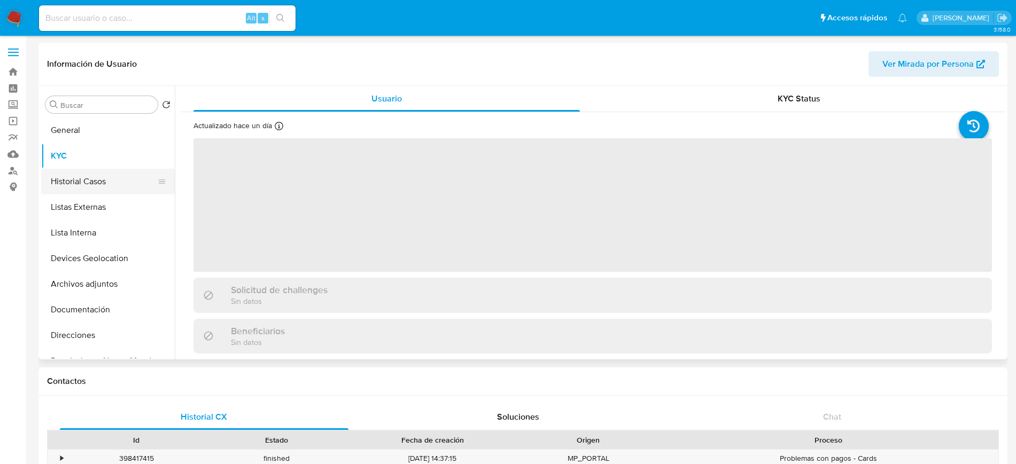
click at [94, 175] on button "Historial Casos" at bounding box center [103, 182] width 125 height 26
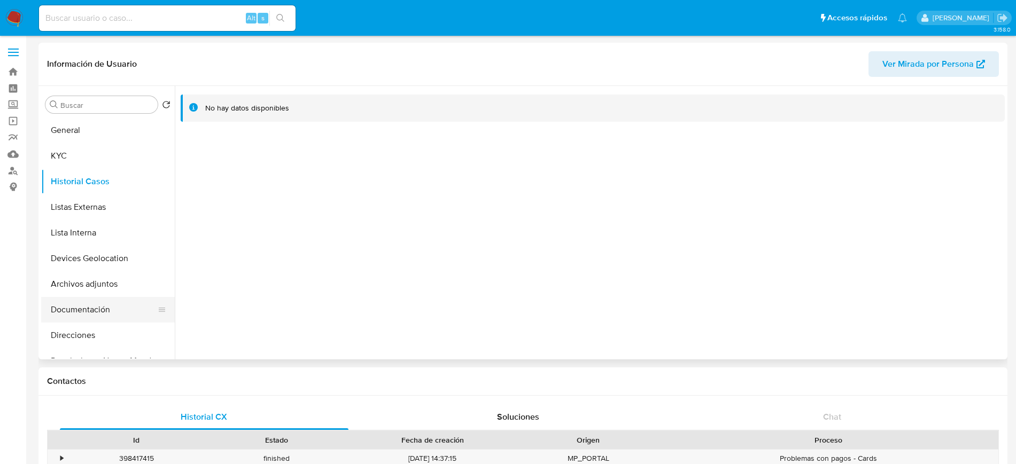
click at [99, 304] on button "Documentación" at bounding box center [103, 310] width 125 height 26
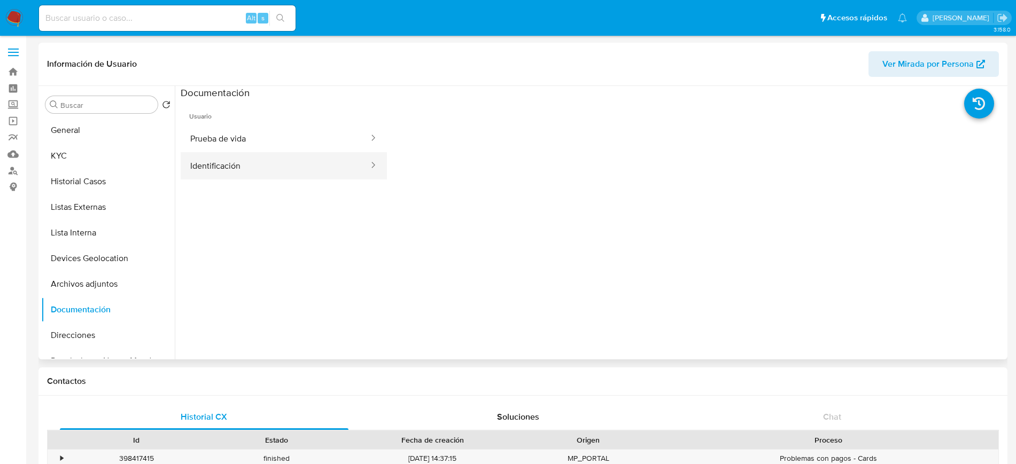
click at [232, 177] on button "Identificación" at bounding box center [275, 165] width 189 height 27
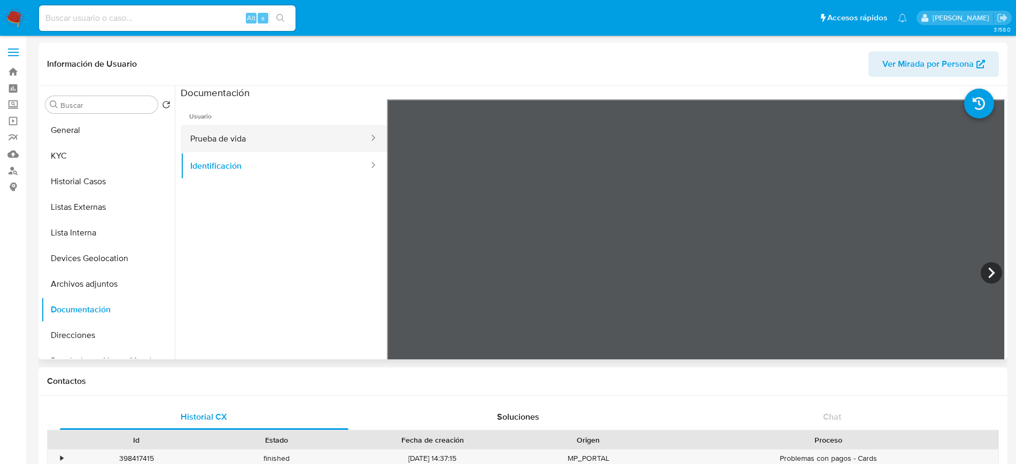
click at [233, 133] on button "Prueba de vida" at bounding box center [275, 138] width 189 height 27
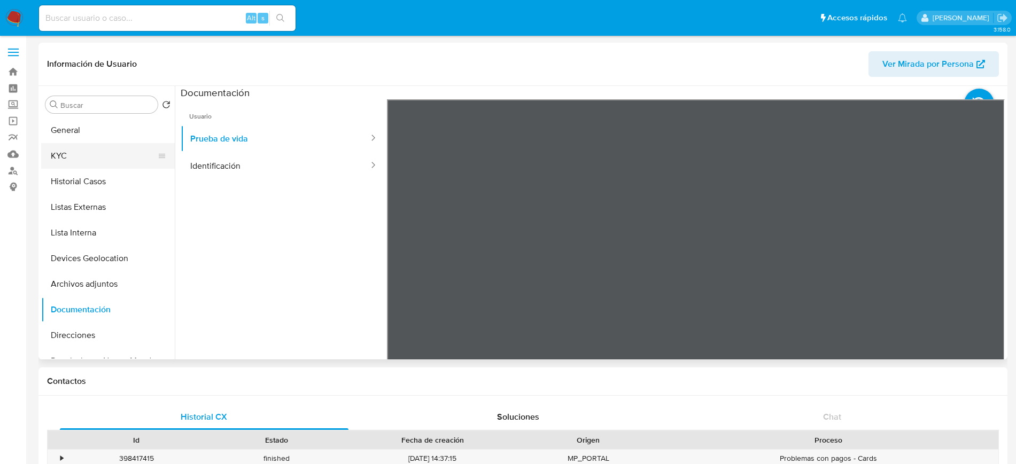
drag, startPoint x: 381, startPoint y: 180, endPoint x: 79, endPoint y: 156, distance: 302.9
click at [79, 156] on button "KYC" at bounding box center [103, 156] width 125 height 26
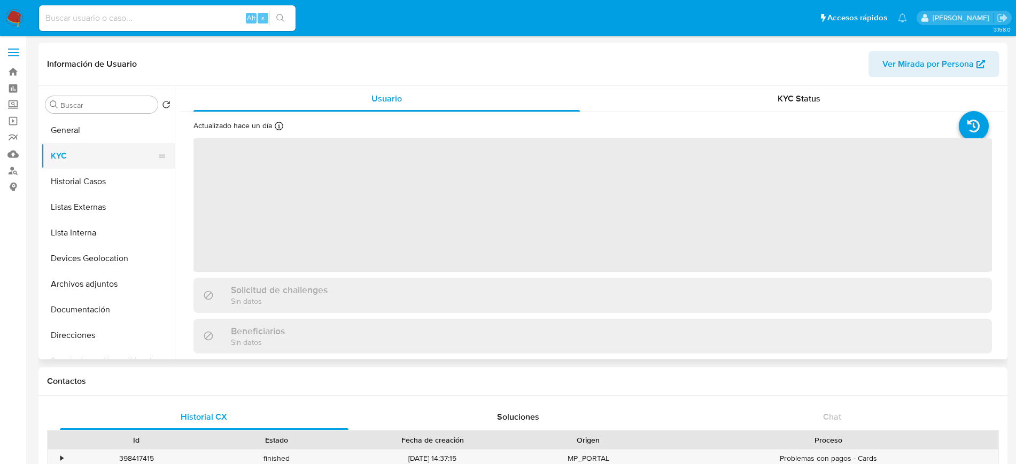
click at [79, 156] on button "KYC" at bounding box center [103, 156] width 125 height 26
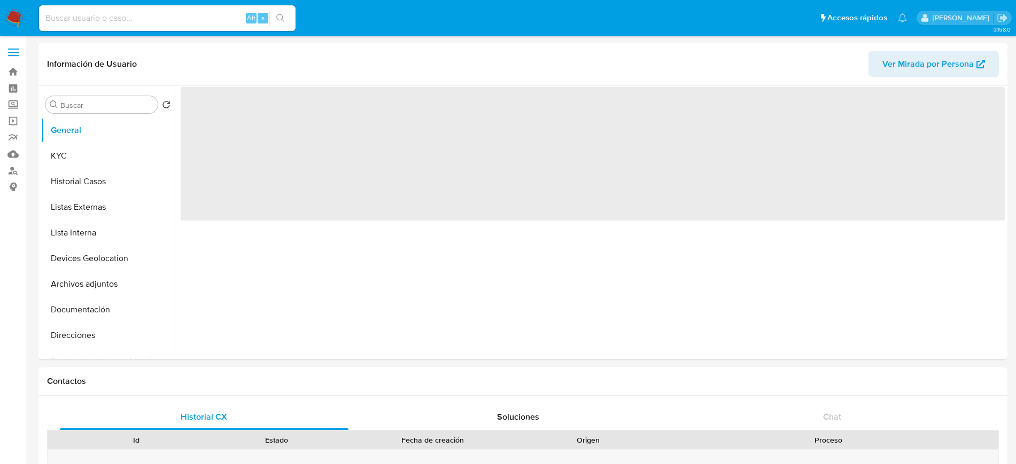
select select "10"
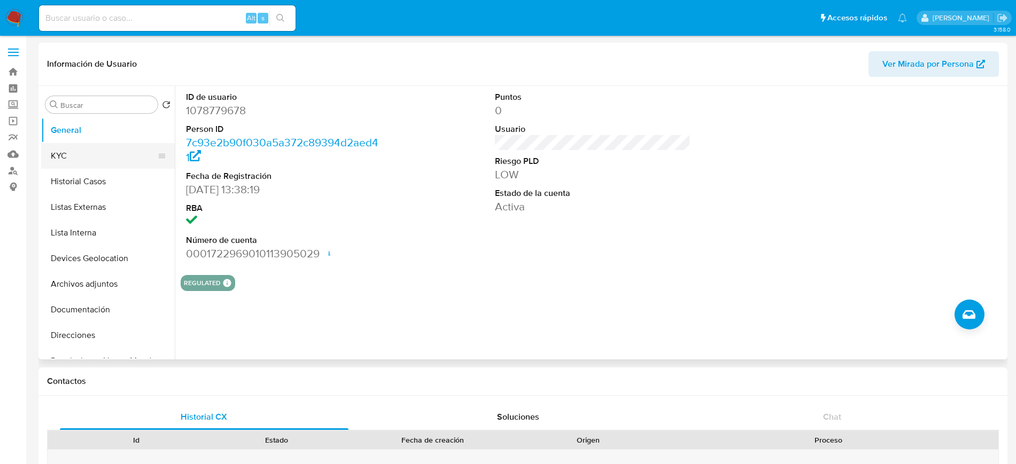
click at [104, 154] on button "KYC" at bounding box center [103, 156] width 125 height 26
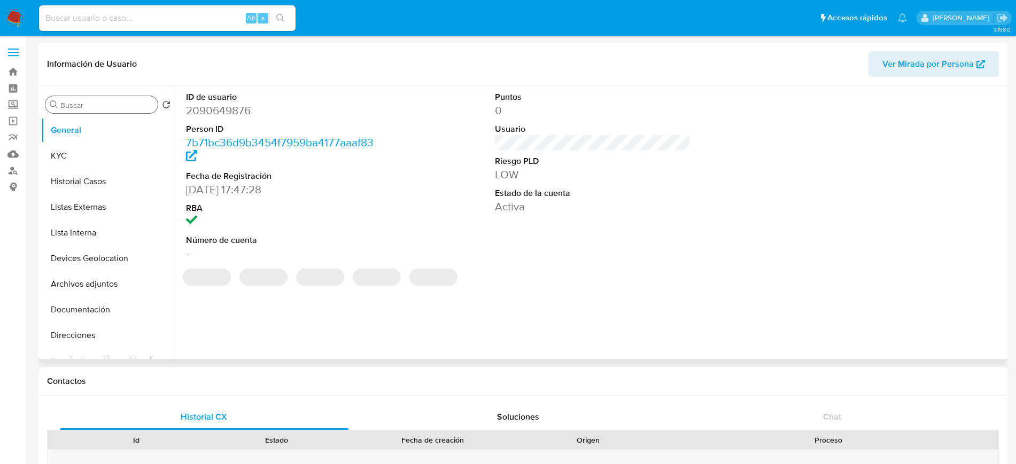
select select "10"
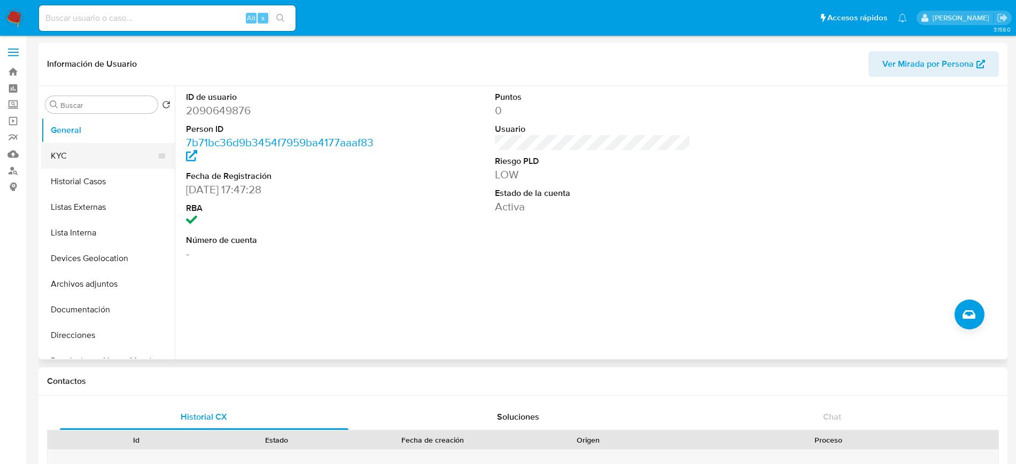
click at [83, 156] on button "KYC" at bounding box center [103, 156] width 125 height 26
select select "10"
click at [68, 151] on button "KYC" at bounding box center [103, 156] width 125 height 26
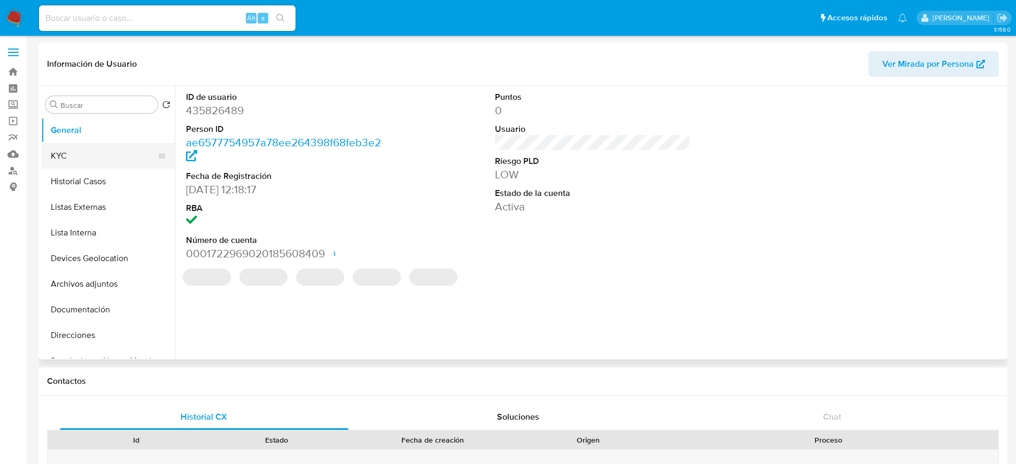
select select "10"
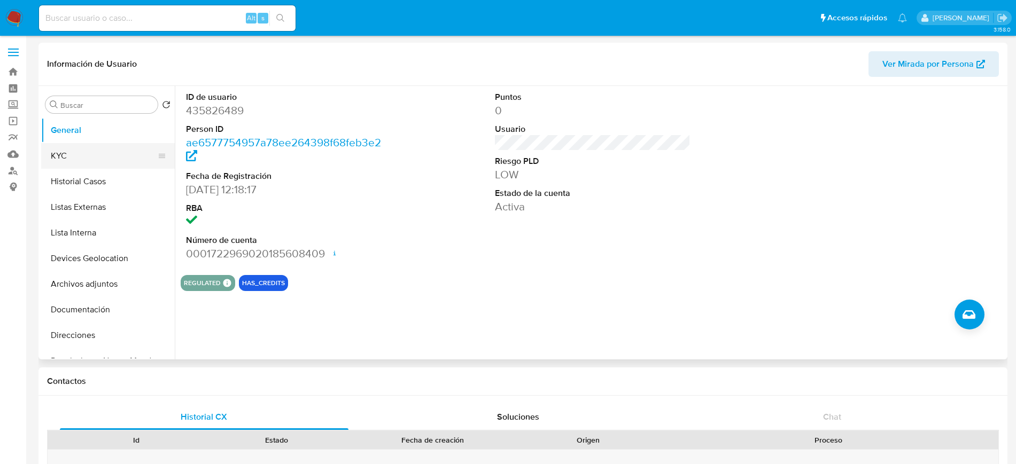
click at [90, 162] on button "KYC" at bounding box center [103, 156] width 125 height 26
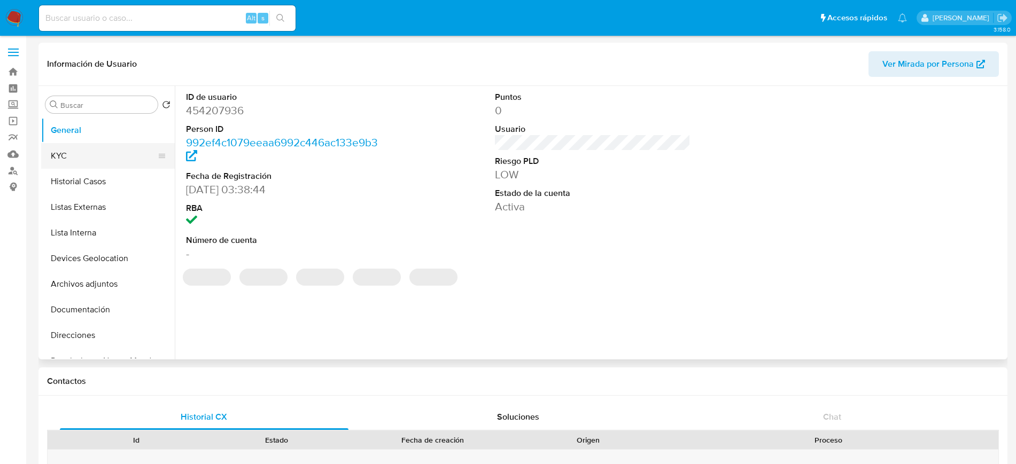
select select "10"
click at [100, 156] on button "KYC" at bounding box center [103, 156] width 125 height 26
select select "10"
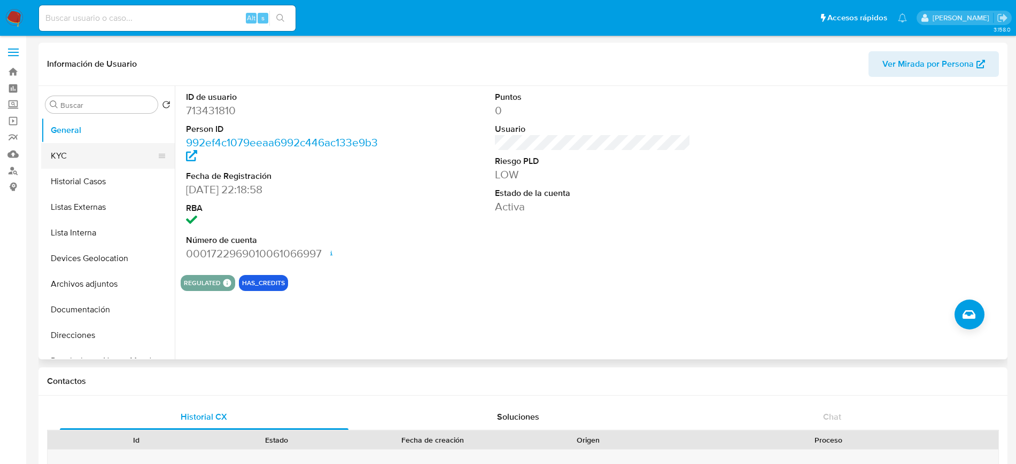
click at [63, 162] on button "KYC" at bounding box center [103, 156] width 125 height 26
